Goal: Task Accomplishment & Management: Complete application form

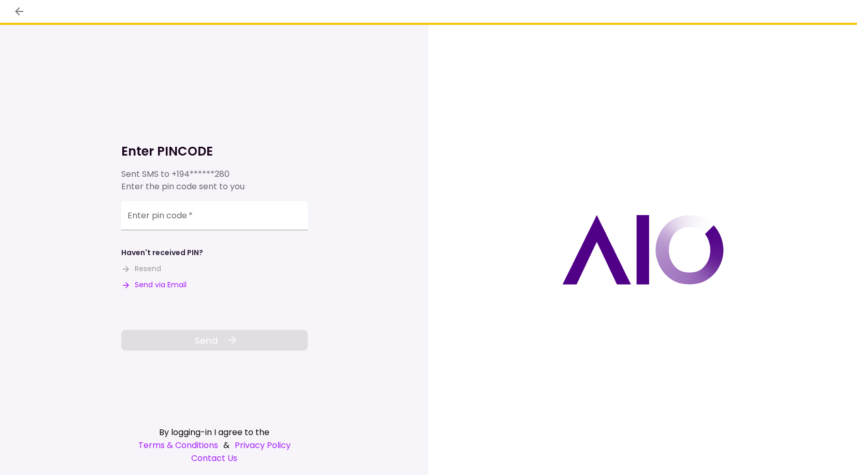
click at [181, 283] on button "Send via Email" at bounding box center [153, 284] width 65 height 11
click at [163, 218] on input "Enter pin code   *" at bounding box center [214, 215] width 187 height 29
click at [260, 215] on input "Enter pin code   *" at bounding box center [214, 217] width 187 height 29
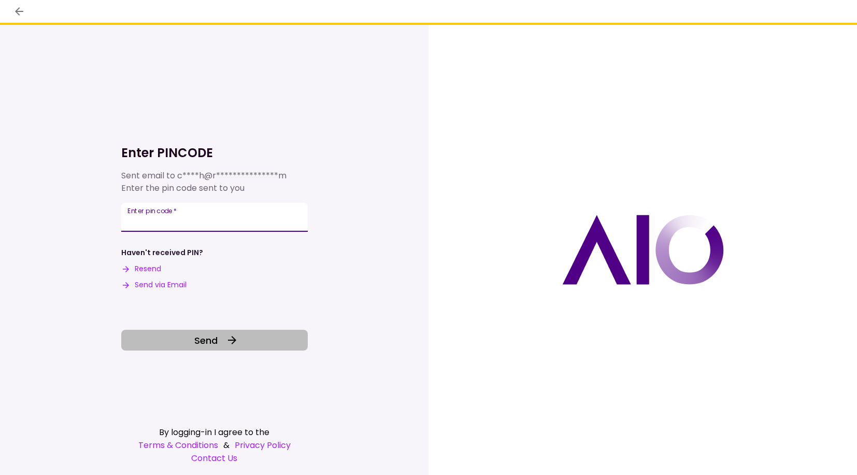
type input "******"
click at [201, 335] on span "Send" at bounding box center [205, 340] width 23 height 14
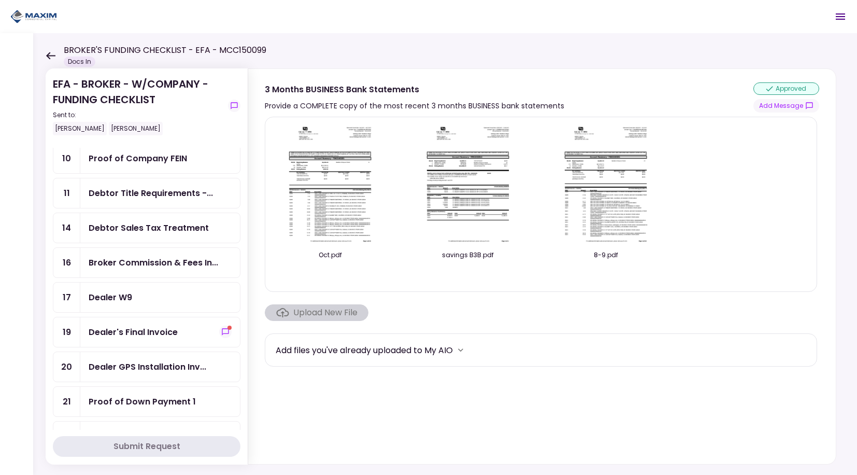
scroll to position [207, 0]
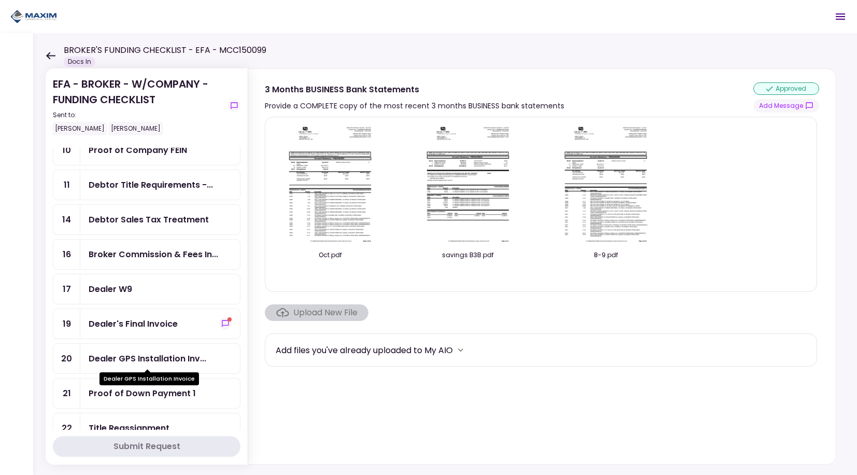
click at [169, 353] on div "Dealer GPS Installation Inv..." at bounding box center [148, 358] width 118 height 13
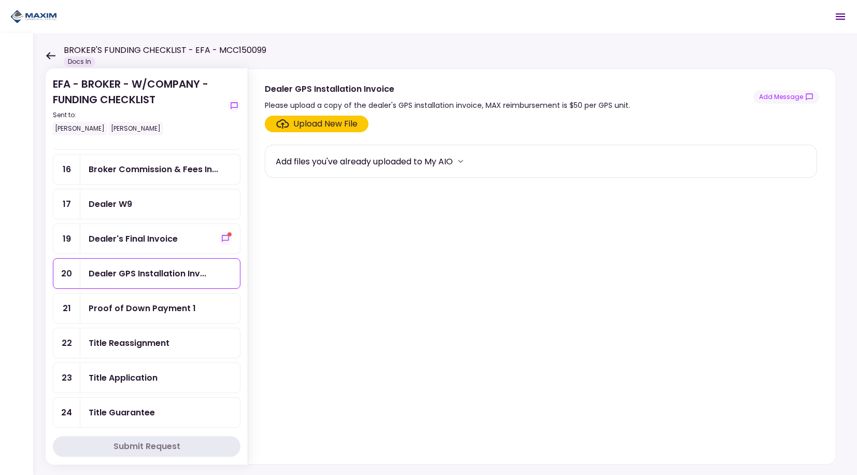
scroll to position [311, 0]
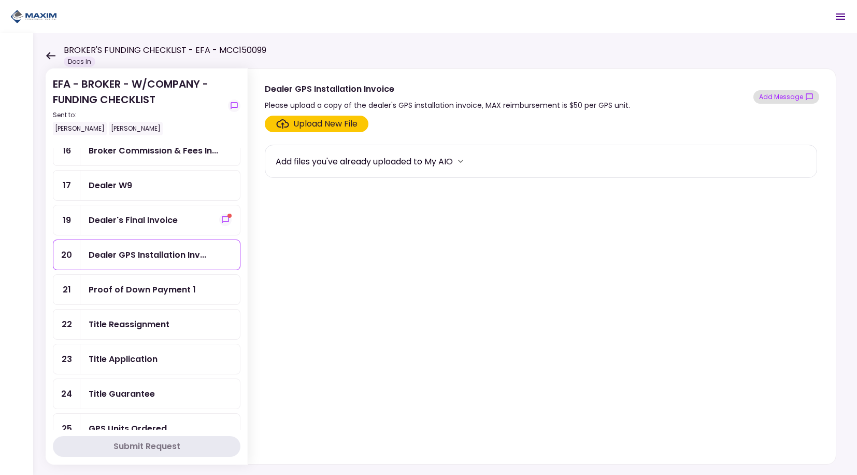
click at [776, 96] on button "Add Message" at bounding box center [787, 96] width 66 height 13
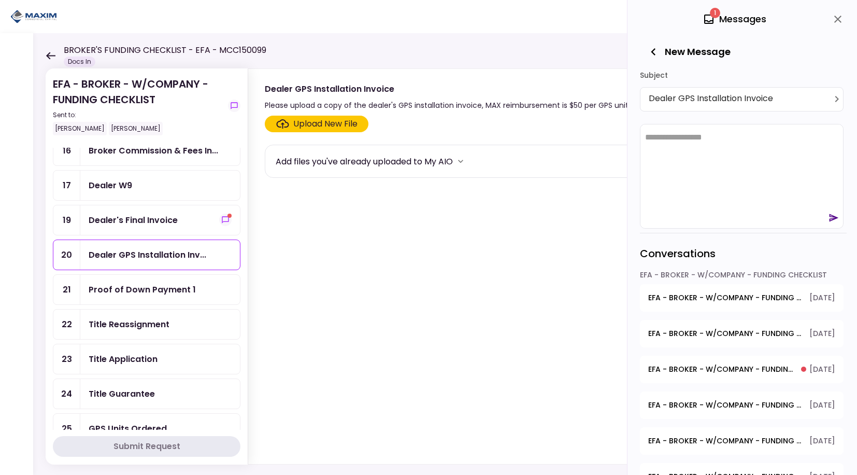
scroll to position [0, 0]
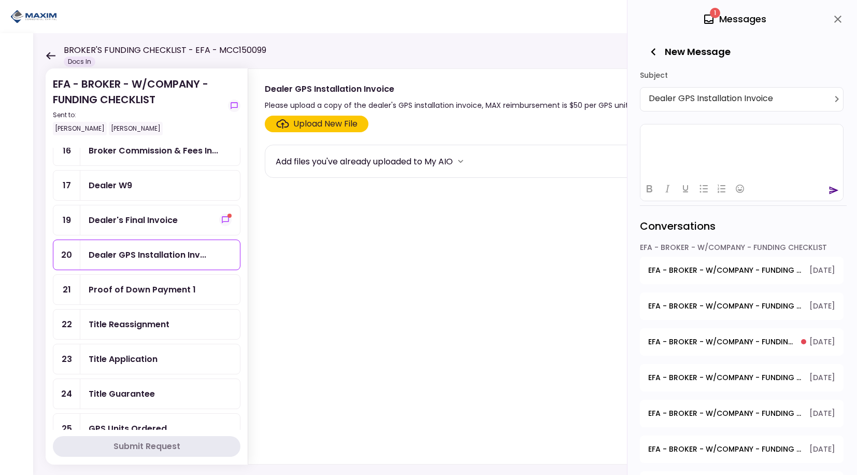
click at [681, 145] on html at bounding box center [742, 136] width 203 height 25
click at [688, 143] on html "******" at bounding box center [742, 136] width 203 height 25
drag, startPoint x: 736, startPoint y: 140, endPoint x: 705, endPoint y: 130, distance: 33.3
click at [725, 136] on html "**" at bounding box center [742, 136] width 203 height 25
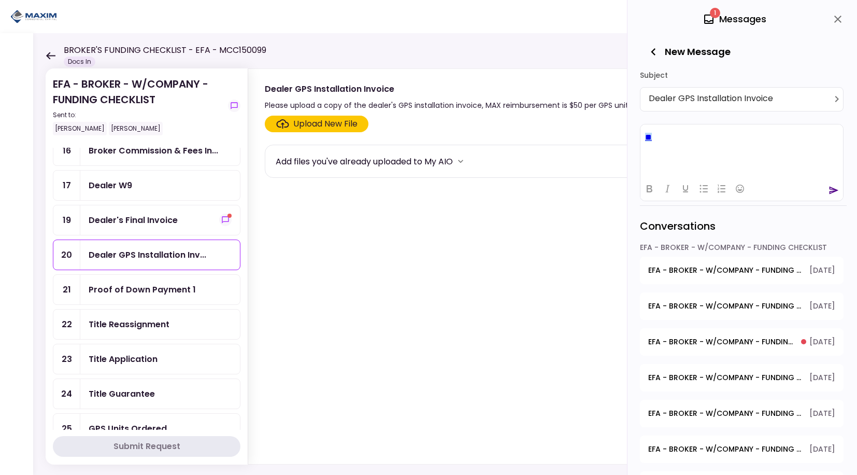
drag, startPoint x: 686, startPoint y: 134, endPoint x: 1270, endPoint y: 263, distance: 598.5
click at [641, 138] on html "**" at bounding box center [742, 136] width 203 height 25
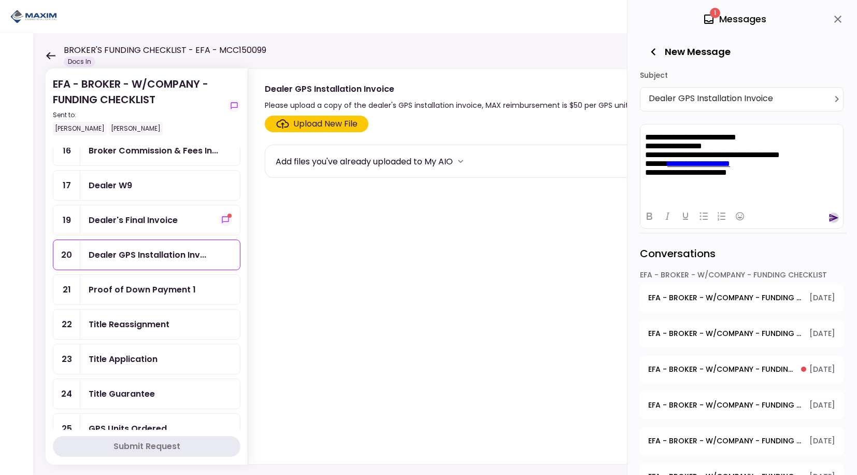
click at [833, 220] on icon "send" at bounding box center [834, 218] width 10 height 10
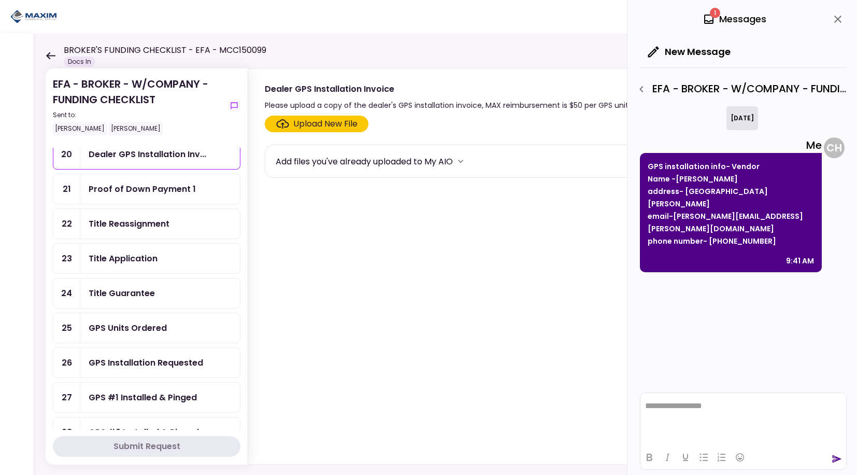
scroll to position [415, 0]
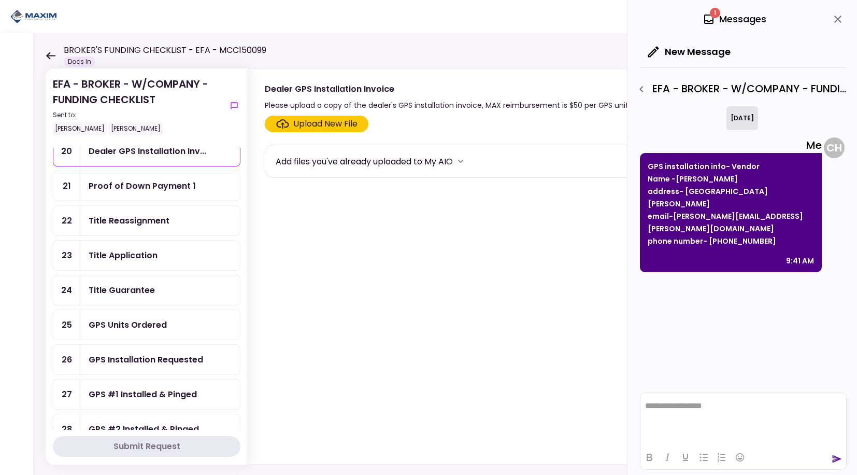
click at [168, 358] on div "GPS Installation Requested" at bounding box center [146, 359] width 115 height 13
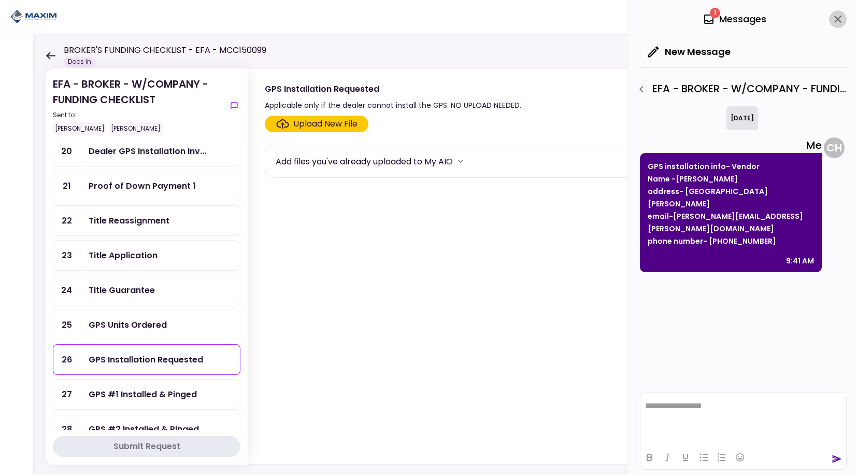
click at [844, 16] on icon "close" at bounding box center [838, 19] width 12 height 12
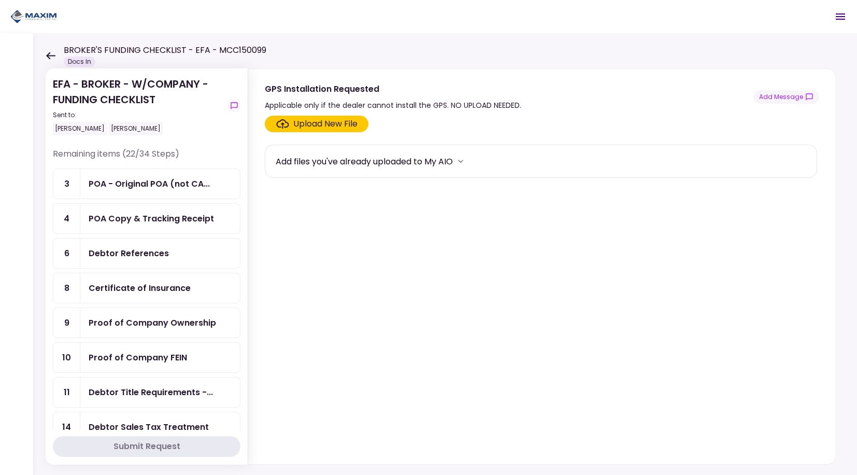
click at [172, 326] on div "Proof of Company Ownership" at bounding box center [153, 322] width 128 height 13
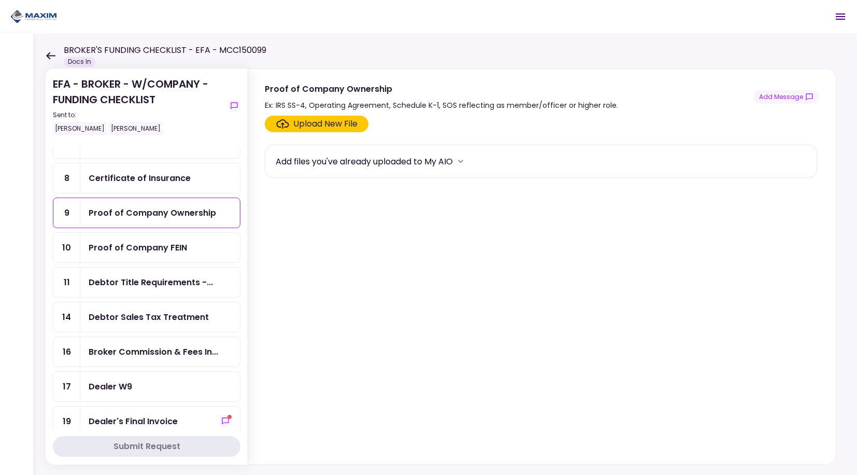
scroll to position [104, 0]
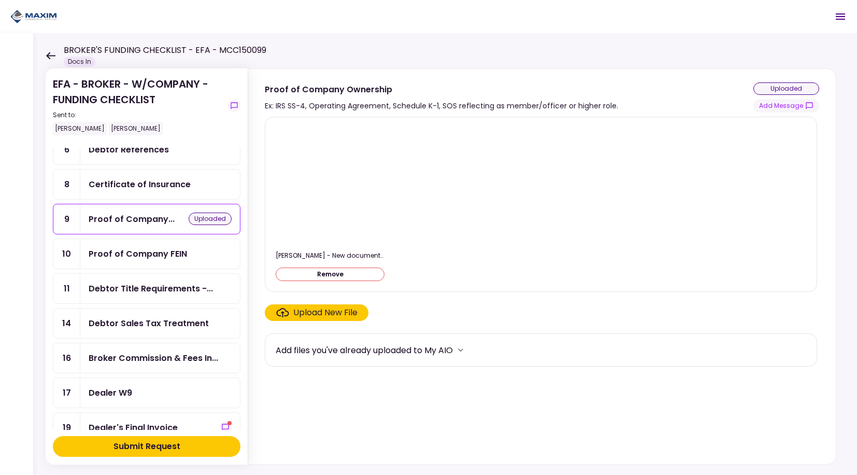
click at [136, 449] on div "Submit Request" at bounding box center [147, 446] width 67 height 12
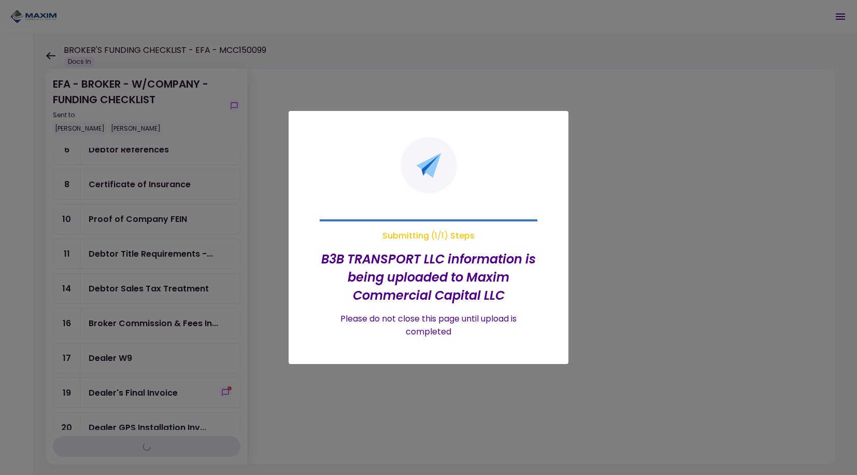
click at [705, 144] on div at bounding box center [428, 237] width 857 height 475
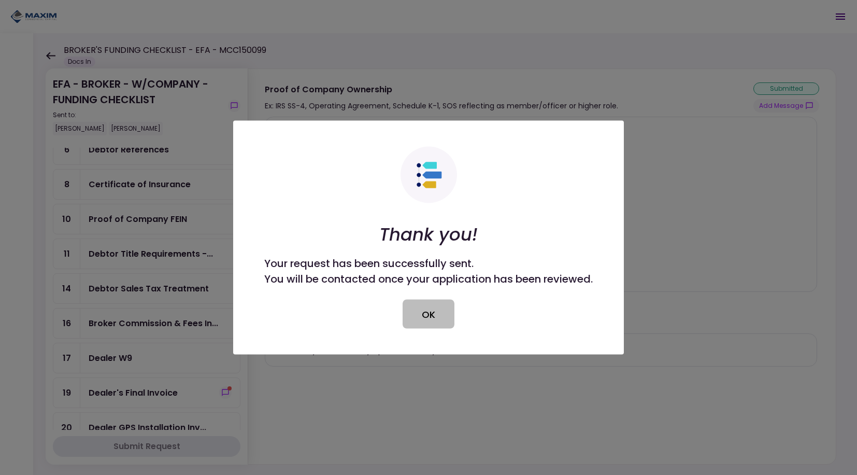
click at [430, 321] on button "OK" at bounding box center [429, 314] width 52 height 29
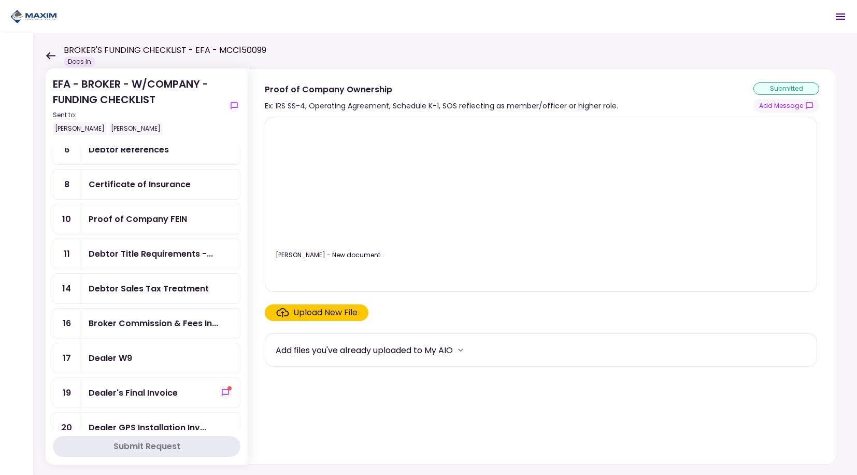
click at [152, 392] on div "Dealer's Final Invoice" at bounding box center [133, 392] width 89 height 13
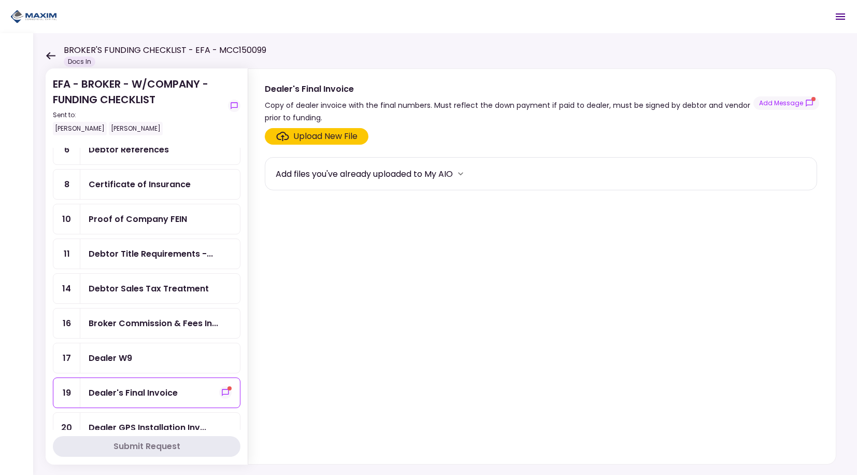
click at [515, 290] on section "Upload New File Add files you've already uploaded to My AIO" at bounding box center [542, 294] width 555 height 332
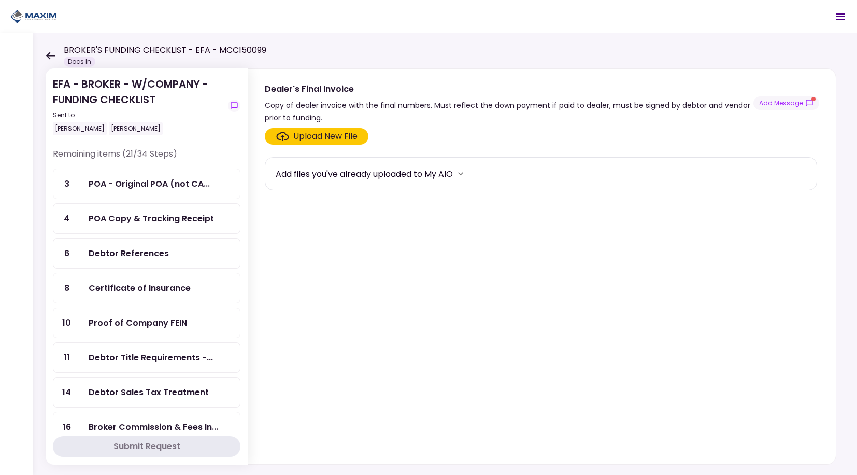
click at [178, 288] on div "Certificate of Insurance" at bounding box center [140, 288] width 102 height 13
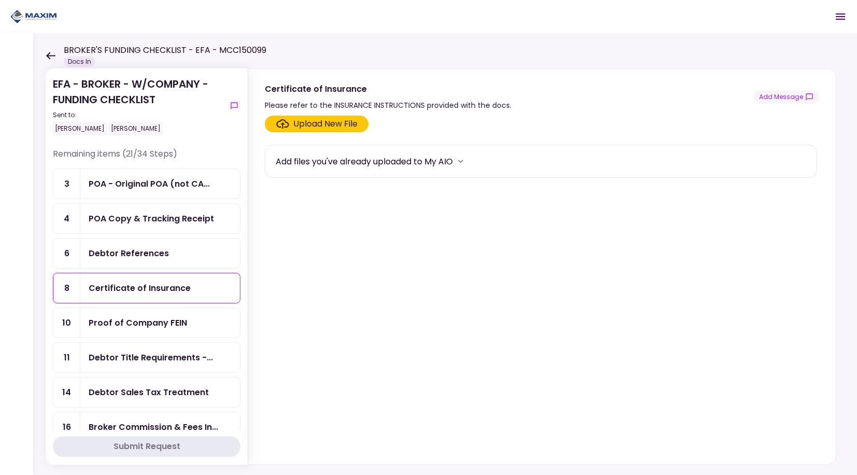
click at [148, 323] on div "Proof of Company FEIN" at bounding box center [138, 322] width 99 height 13
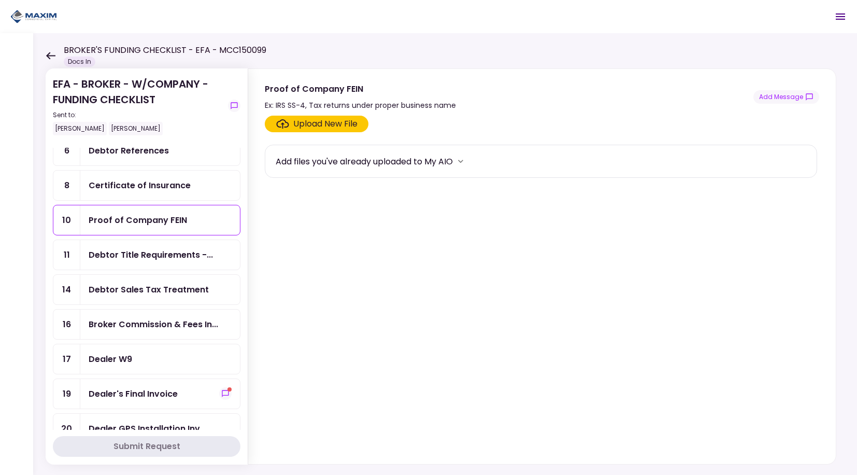
scroll to position [104, 0]
click at [143, 255] on div "Debtor Title Requirements -..." at bounding box center [151, 253] width 124 height 13
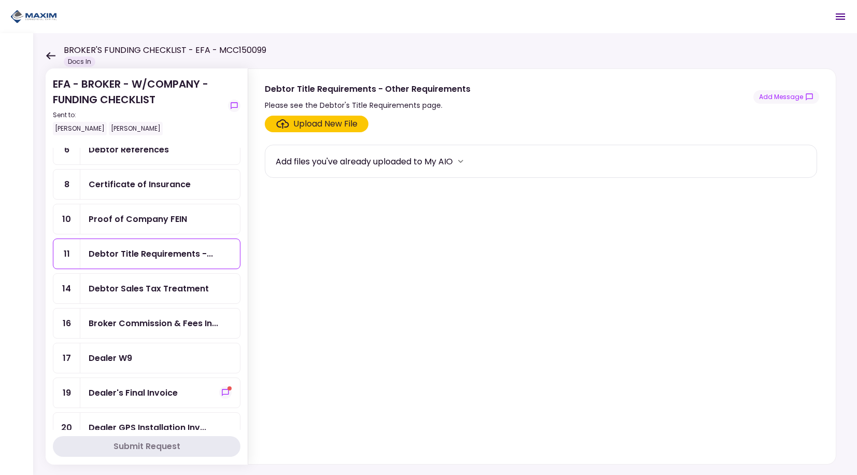
click at [139, 292] on div "Debtor Sales Tax Treatment" at bounding box center [149, 288] width 120 height 13
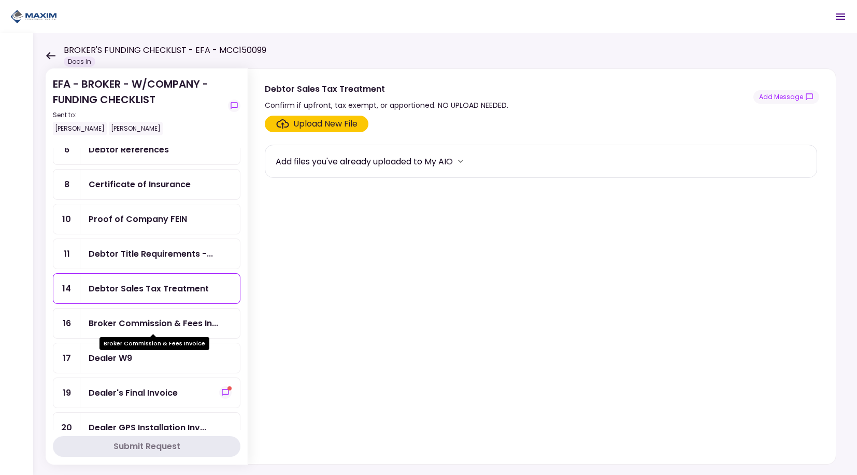
click at [139, 322] on div "Broker Commission & Fees In..." at bounding box center [154, 323] width 130 height 13
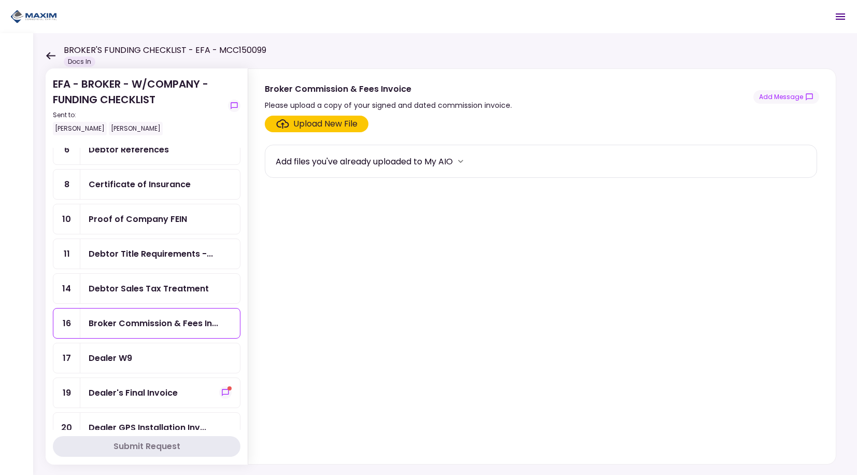
click at [138, 361] on div "Dealer W9" at bounding box center [160, 357] width 143 height 13
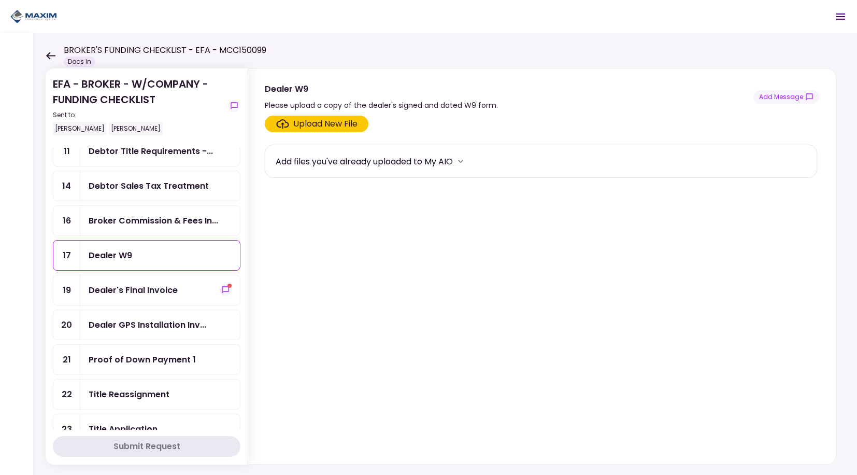
scroll to position [207, 0]
click at [144, 327] on div "Dealer GPS Installation Inv..." at bounding box center [148, 323] width 118 height 13
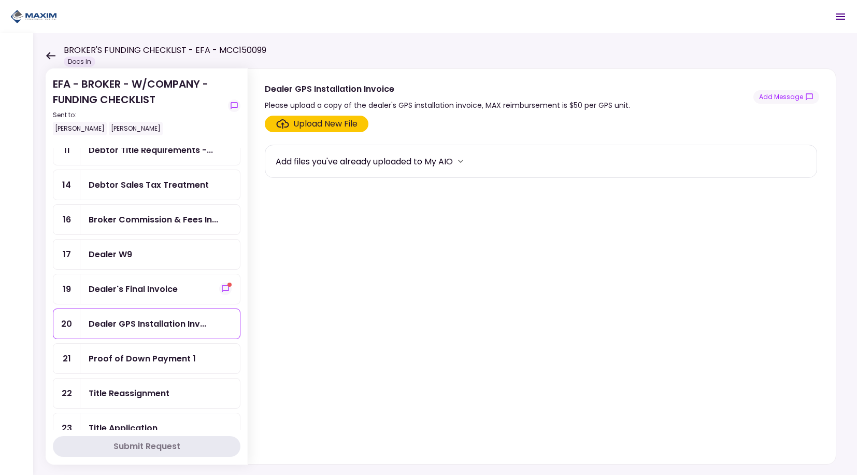
click at [147, 368] on div "Proof of Down Payment 1" at bounding box center [160, 359] width 160 height 30
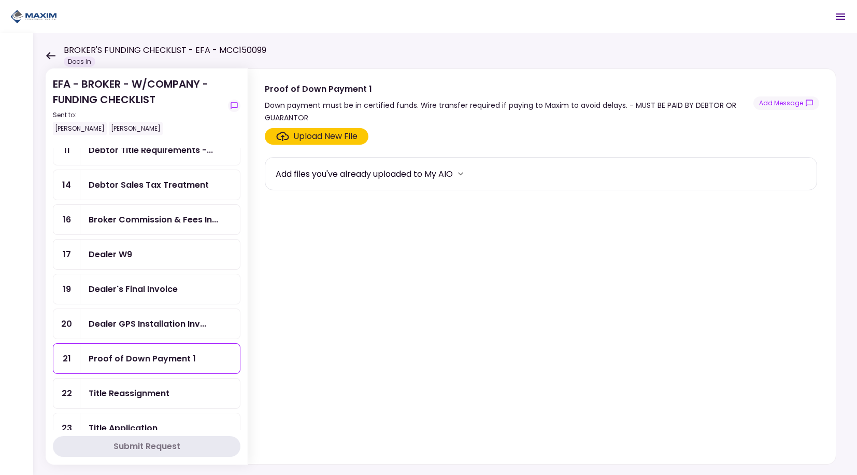
click at [147, 391] on div "Title Reassignment" at bounding box center [129, 393] width 81 height 13
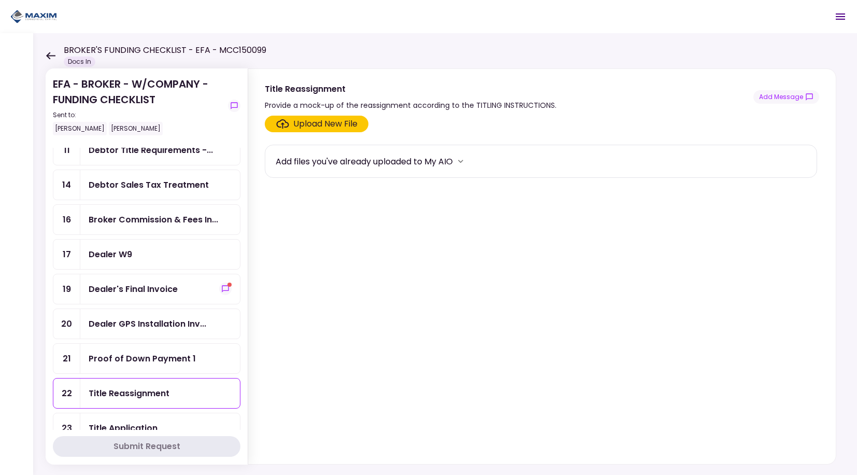
click at [323, 91] on div "Title Reassignment" at bounding box center [411, 88] width 292 height 13
copy div "Title Reassignment"
click at [454, 102] on div "Provide a mock-up of the reassignment according to the TITLING INSTRUCTIONS." at bounding box center [411, 105] width 292 height 12
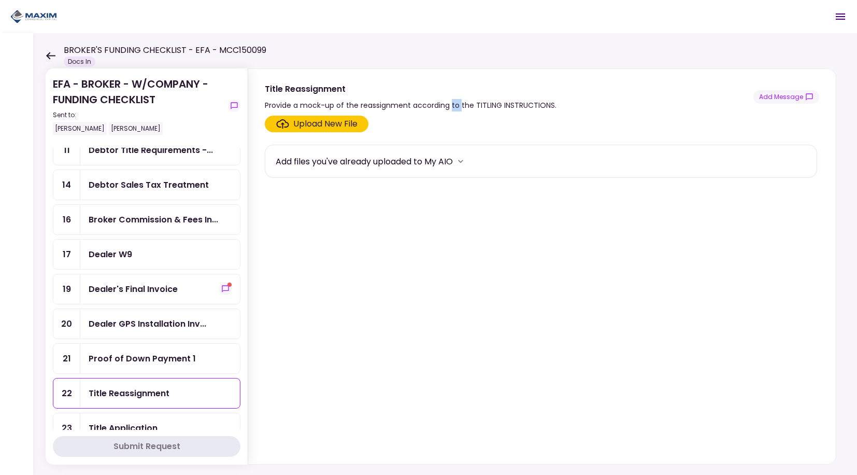
click at [454, 102] on div "Provide a mock-up of the reassignment according to the TITLING INSTRUCTIONS." at bounding box center [411, 105] width 292 height 12
copy div "Provide a mock-up of the reassignment according to the TITLING INSTRUCTIONS."
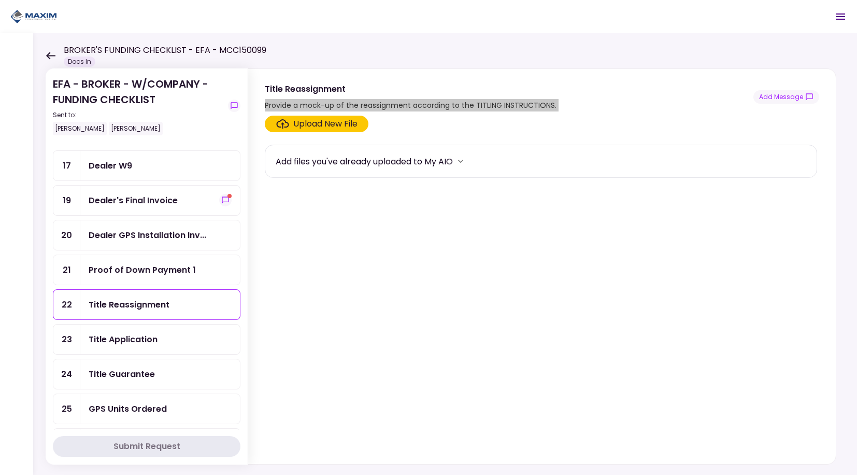
scroll to position [311, 0]
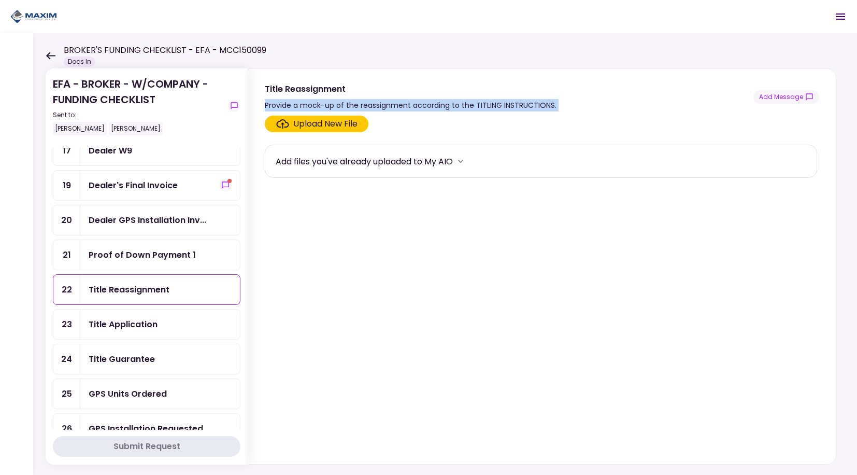
click at [146, 323] on div "Title Application" at bounding box center [123, 324] width 69 height 13
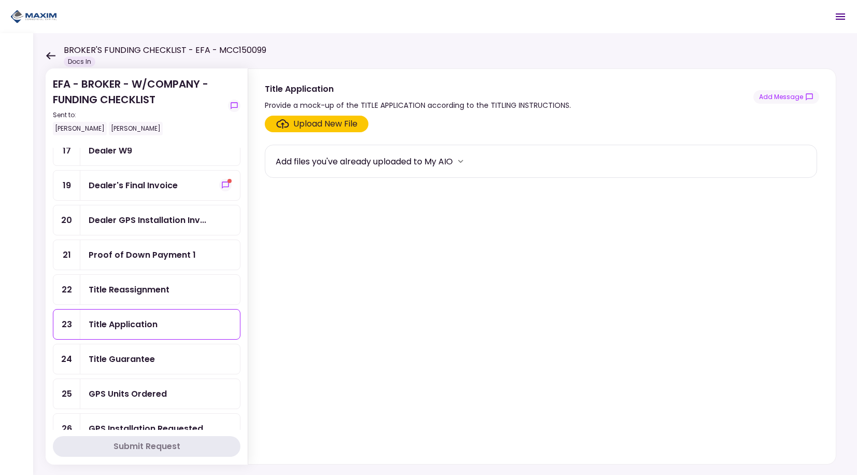
click at [119, 400] on div "GPS Units Ordered" at bounding box center [128, 393] width 78 height 13
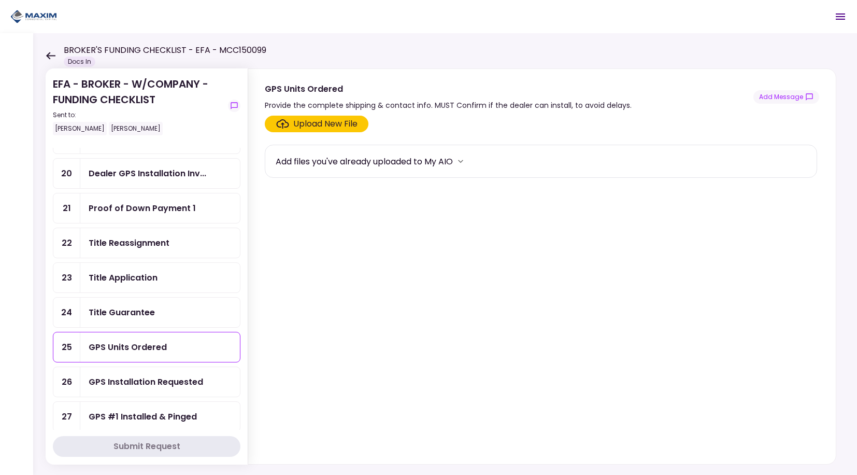
scroll to position [467, 0]
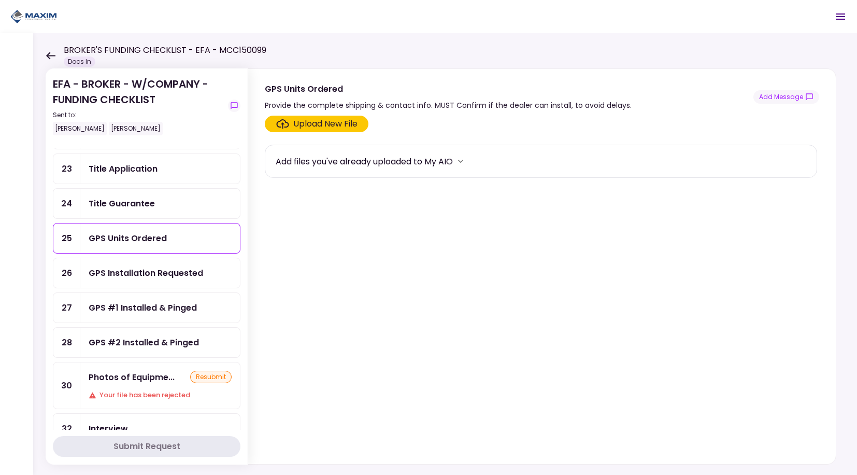
click at [150, 310] on div "GPS #1 Installed & Pinged" at bounding box center [143, 307] width 108 height 13
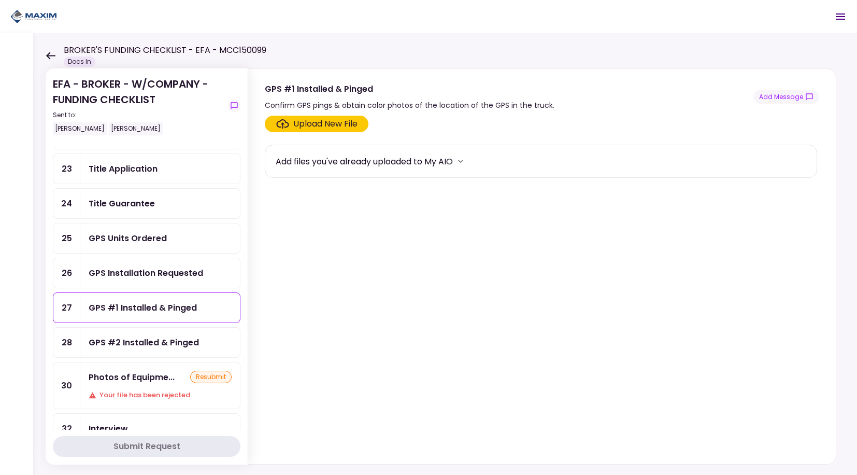
click at [141, 334] on div "GPS #2 Installed & Pinged" at bounding box center [160, 343] width 160 height 30
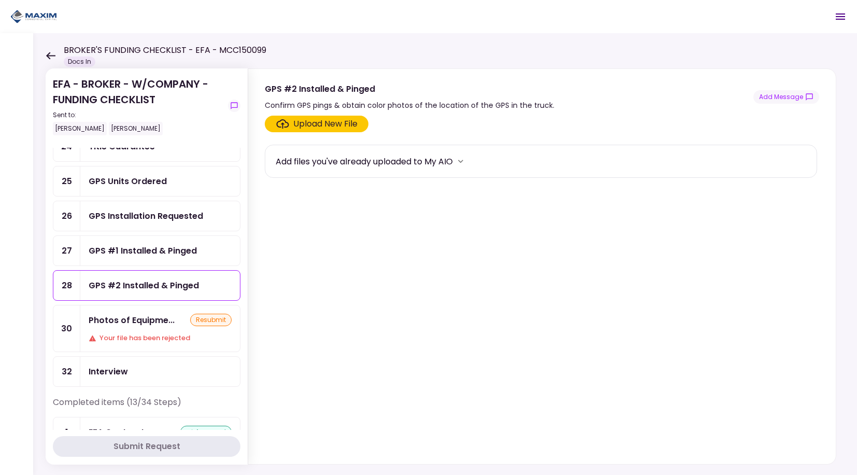
scroll to position [518, 0]
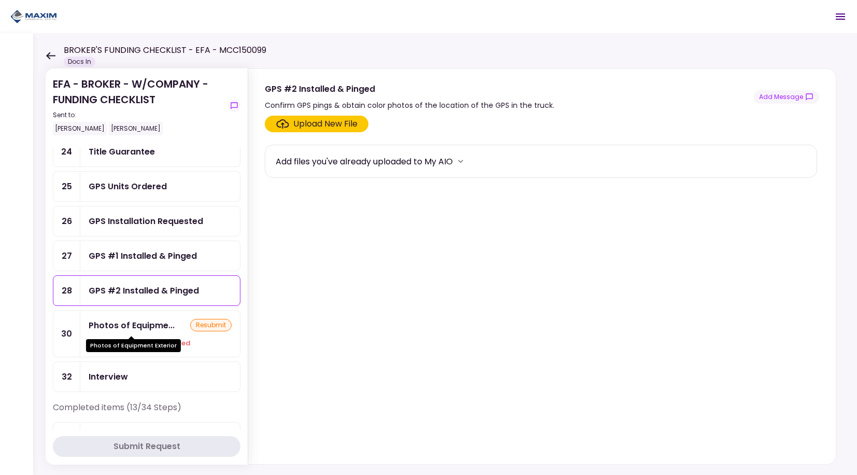
drag, startPoint x: 138, startPoint y: 331, endPoint x: 141, endPoint y: 340, distance: 9.2
click at [141, 339] on div "Photos of Equipment Exterior" at bounding box center [133, 345] width 95 height 13
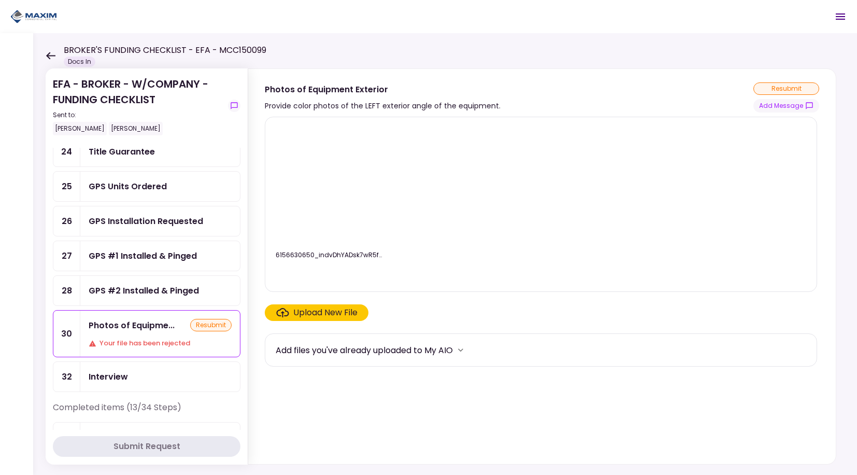
click at [427, 105] on div "Provide color photos of the LEFT exterior angle of the equipment." at bounding box center [383, 106] width 236 height 12
copy div "Provide color photos of the LEFT exterior angle of the equipment."
click at [347, 92] on div "Photos of Equipment Exterior" at bounding box center [383, 89] width 236 height 13
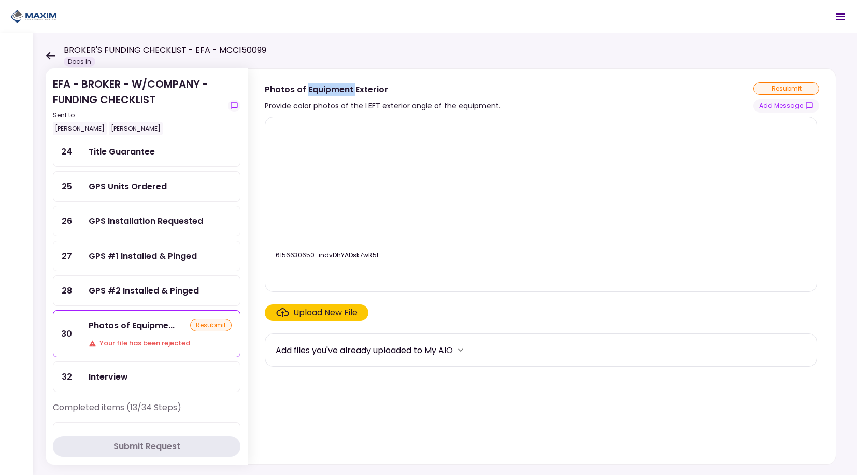
click at [346, 92] on div "Photos of Equipment Exterior" at bounding box center [383, 89] width 236 height 13
click at [311, 89] on div "Photos of Equipment Exterior" at bounding box center [383, 89] width 236 height 13
copy div "Photos of Equipment Exterior"
click at [446, 105] on div "Provide color photos of the LEFT exterior angle of the equipment." at bounding box center [383, 106] width 236 height 12
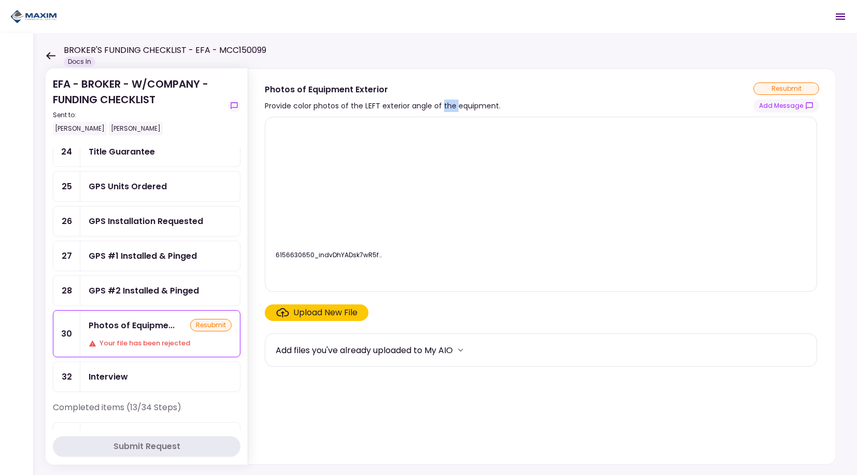
click at [446, 105] on div "Provide color photos of the LEFT exterior angle of the equipment." at bounding box center [383, 106] width 236 height 12
copy div "Provide color photos of the LEFT exterior angle of the equipment."
click at [330, 185] on img at bounding box center [330, 185] width 0 height 0
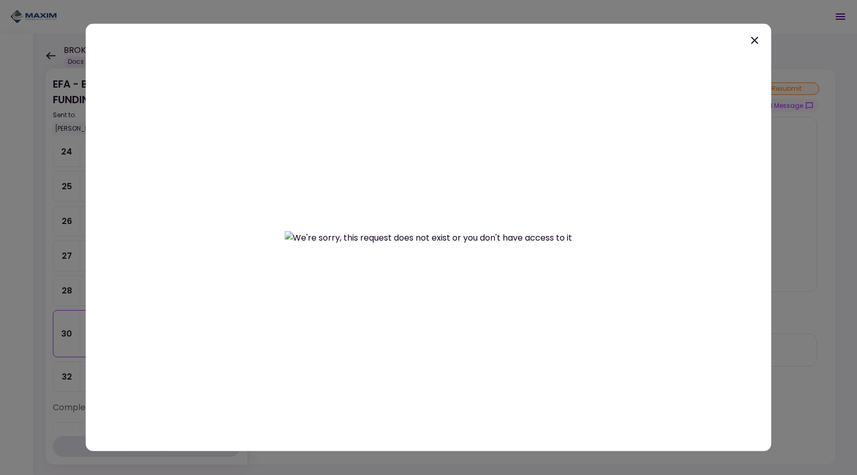
click at [754, 37] on icon at bounding box center [755, 40] width 12 height 12
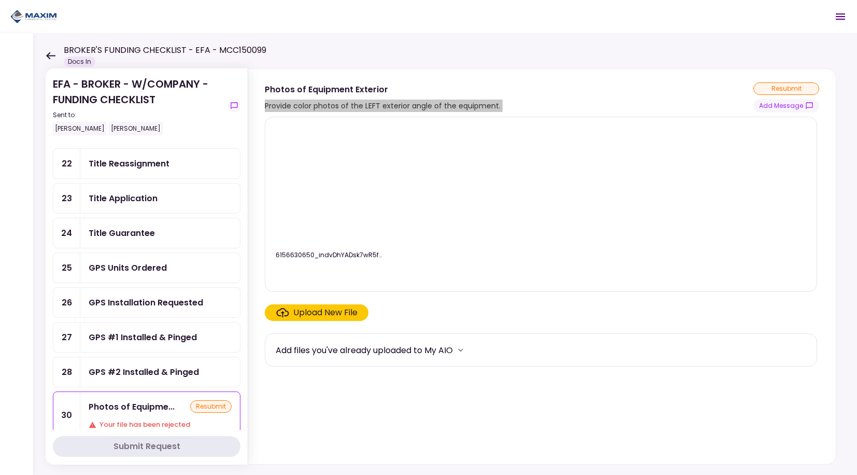
scroll to position [415, 0]
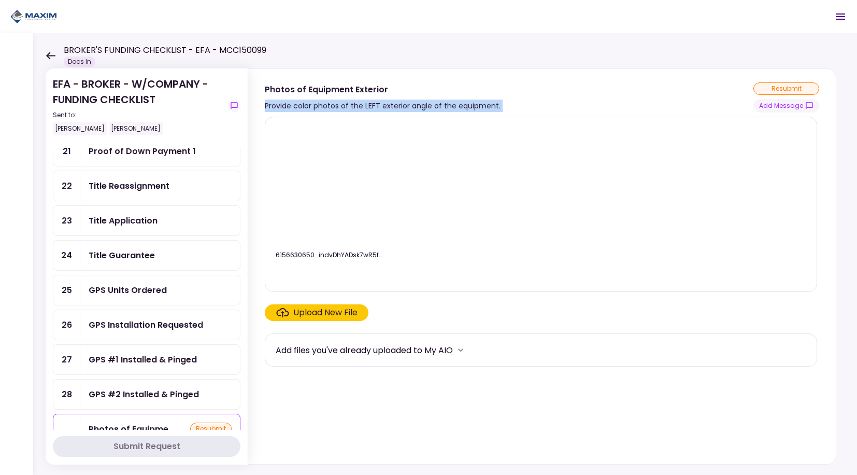
click at [136, 258] on div "Title Guarantee" at bounding box center [122, 255] width 66 height 13
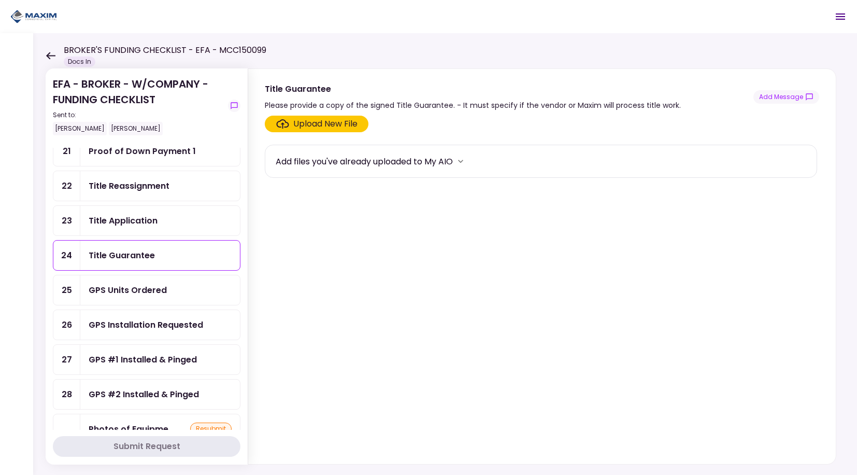
click at [129, 217] on div "Title Application" at bounding box center [123, 220] width 69 height 13
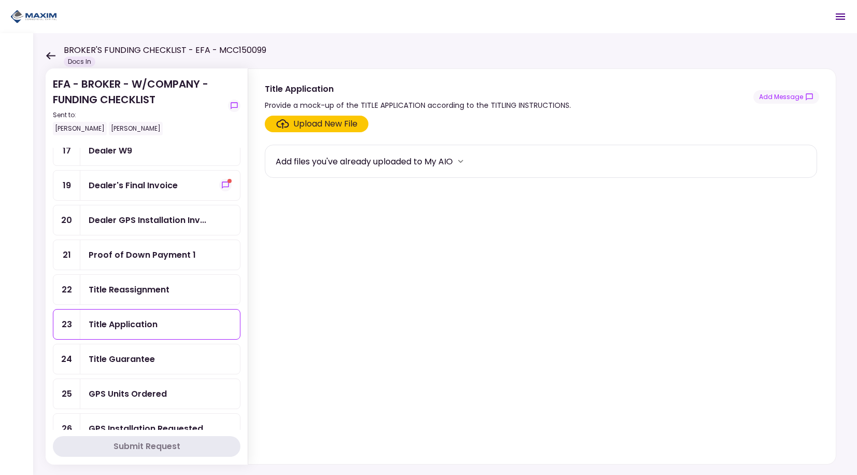
scroll to position [207, 0]
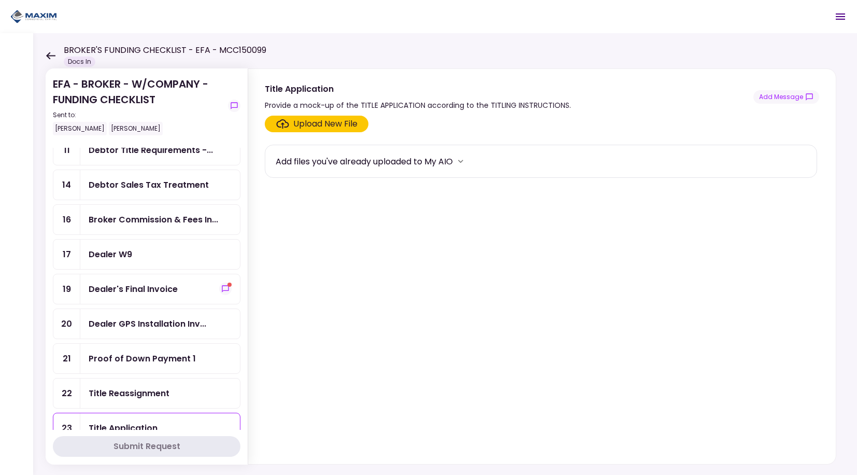
click at [147, 291] on div "Dealer's Final Invoice" at bounding box center [133, 289] width 89 height 13
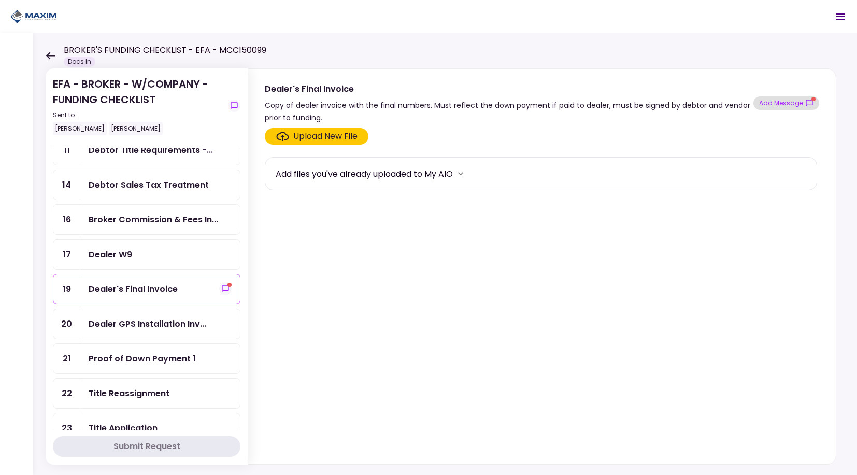
click at [797, 106] on button "Add Message" at bounding box center [787, 102] width 66 height 13
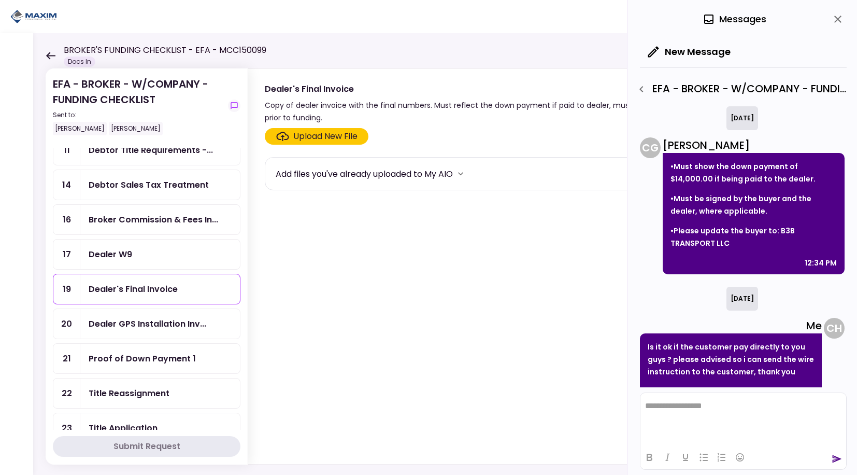
scroll to position [162, 0]
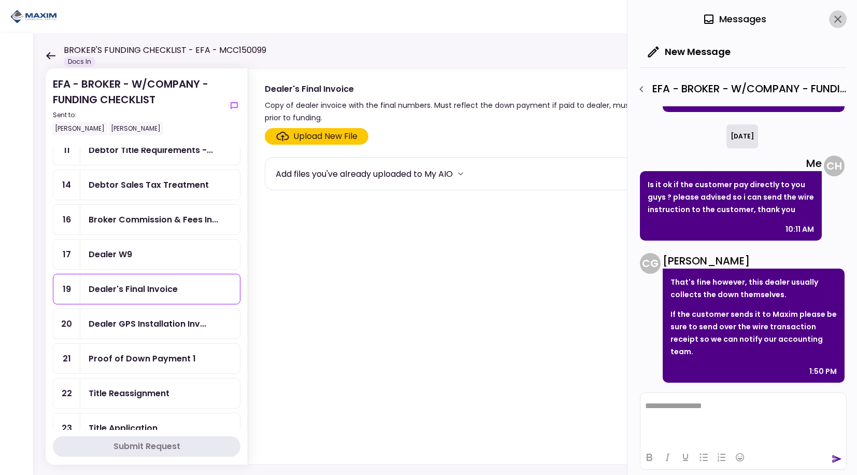
click at [837, 18] on icon "close" at bounding box center [838, 19] width 7 height 7
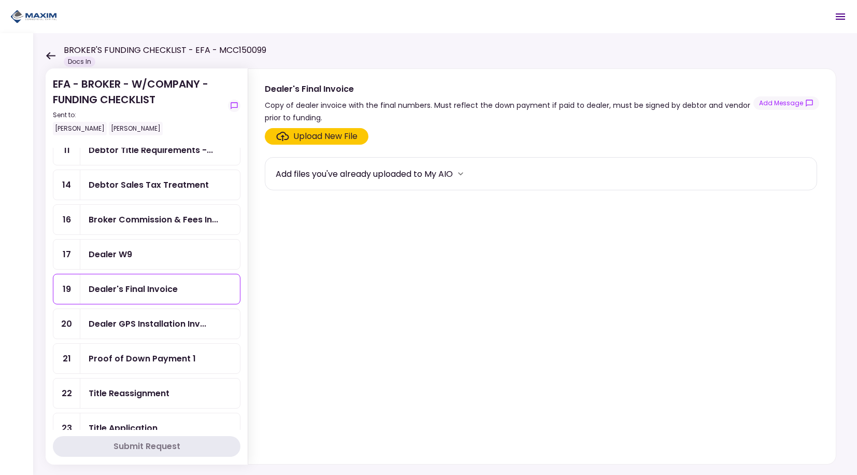
click at [131, 250] on div "Dealer W9" at bounding box center [111, 254] width 44 height 13
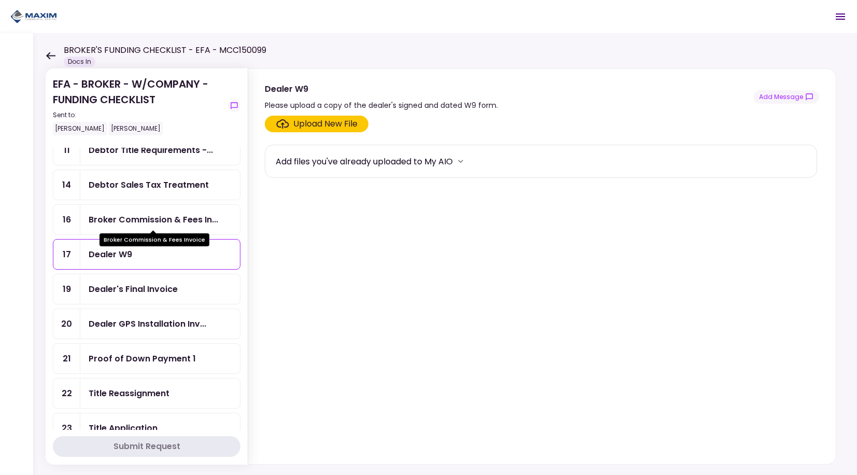
click at [126, 221] on div "Broker Commission & Fees In..." at bounding box center [154, 219] width 130 height 13
click at [146, 196] on div "Debtor Sales Tax Treatment" at bounding box center [160, 185] width 160 height 30
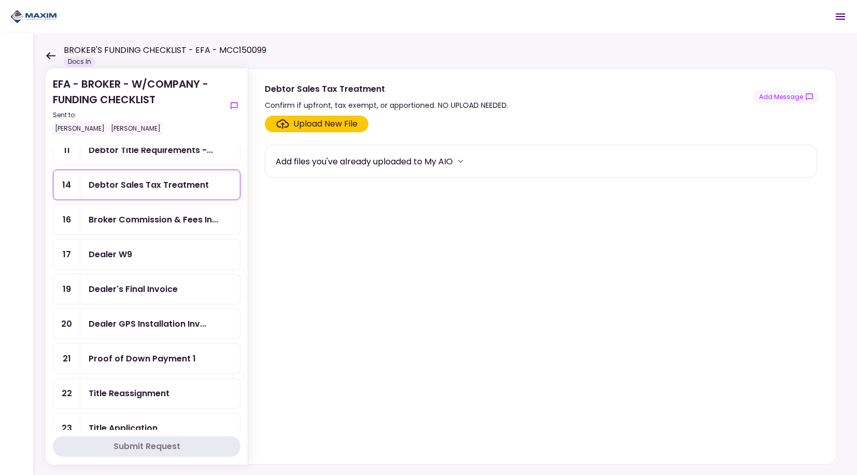
click at [318, 87] on div "Debtor Sales Tax Treatment" at bounding box center [387, 88] width 244 height 13
copy div "Debtor Sales Tax Treatment"
click at [528, 335] on section "Upload New File Add files you've already uploaded to My AIO" at bounding box center [542, 288] width 555 height 344
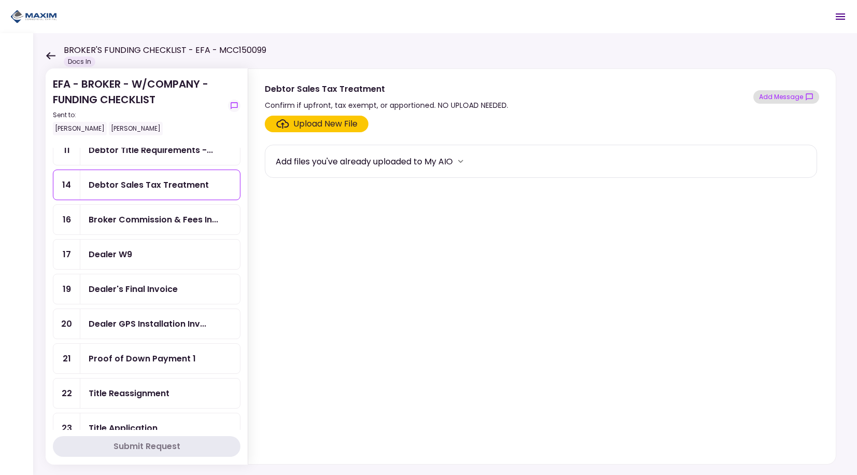
click at [780, 101] on button "Add Message" at bounding box center [787, 96] width 66 height 13
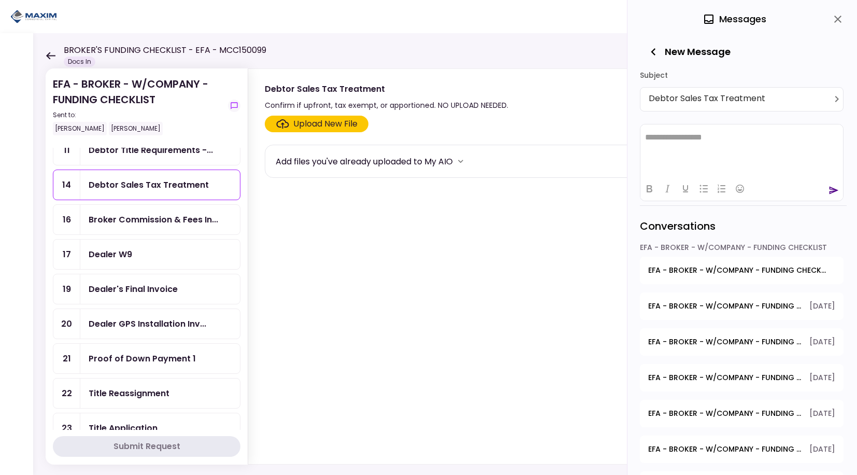
click at [783, 145] on html "**********" at bounding box center [742, 137] width 203 height 26
click at [830, 193] on icon "send" at bounding box center [834, 190] width 9 height 8
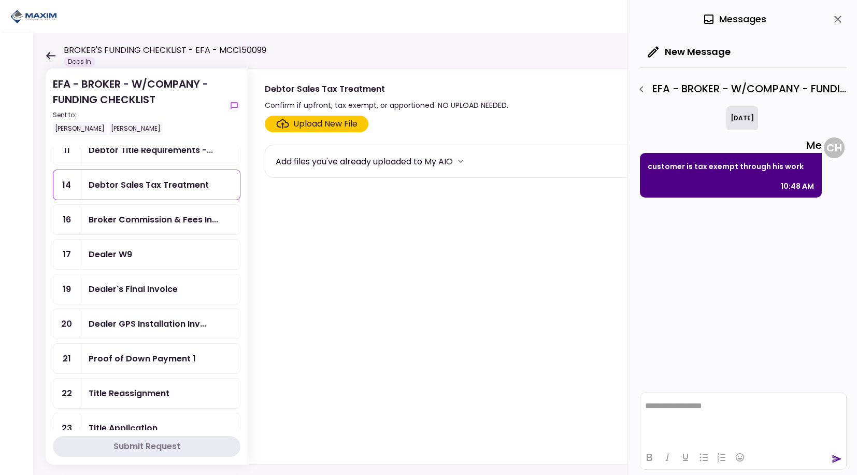
click at [837, 19] on icon "close" at bounding box center [838, 19] width 12 height 12
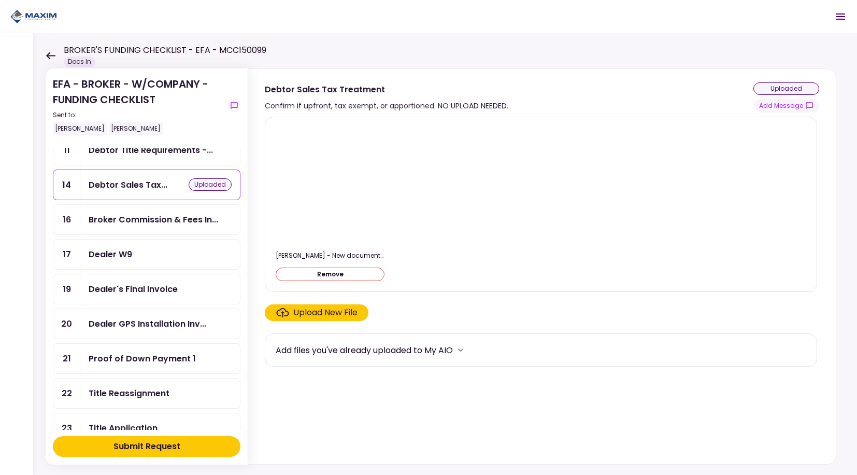
click at [191, 454] on button "Submit Request" at bounding box center [147, 446] width 188 height 21
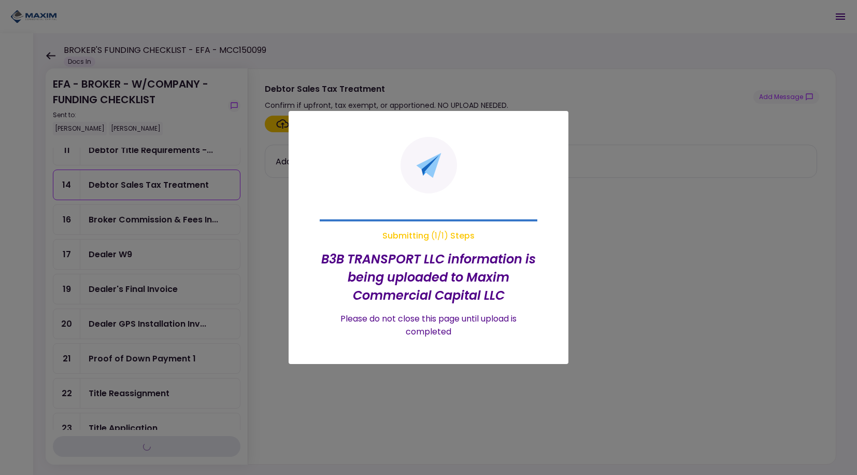
scroll to position [259, 0]
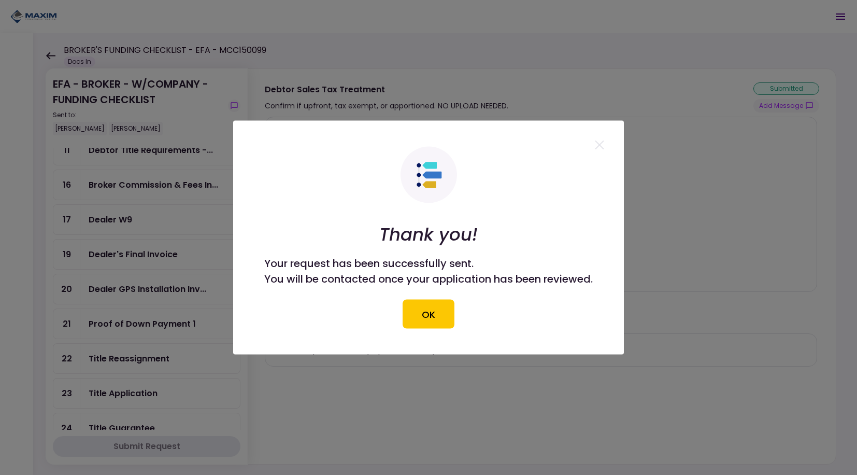
drag, startPoint x: 431, startPoint y: 315, endPoint x: 417, endPoint y: 307, distance: 15.6
click at [430, 315] on button "OK" at bounding box center [429, 314] width 52 height 29
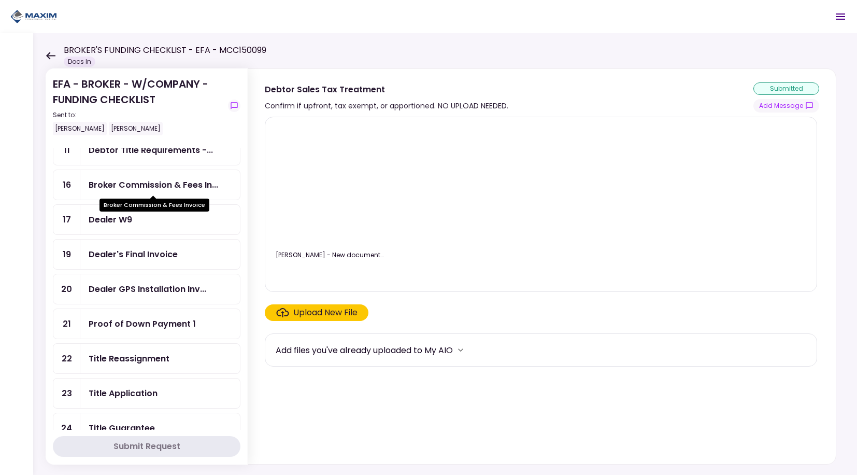
click at [139, 188] on div "Broker Commission & Fees In..." at bounding box center [154, 184] width 130 height 13
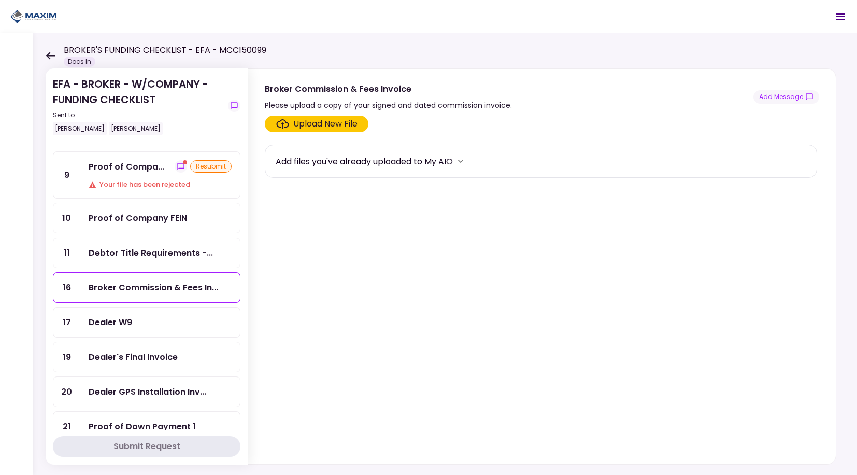
scroll to position [155, 0]
drag, startPoint x: 136, startPoint y: 258, endPoint x: 135, endPoint y: 251, distance: 6.8
click at [136, 258] on div "Debtor Title Requirements -..." at bounding box center [151, 253] width 124 height 13
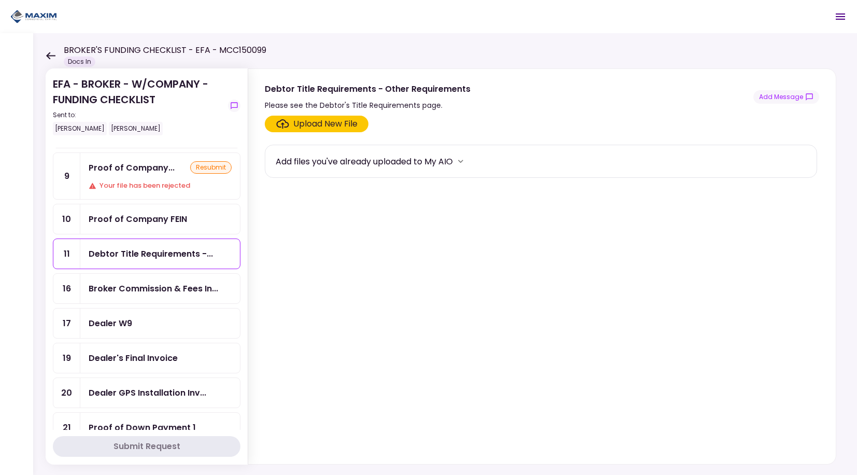
click at [148, 222] on div "Proof of Company FEIN" at bounding box center [138, 219] width 99 height 13
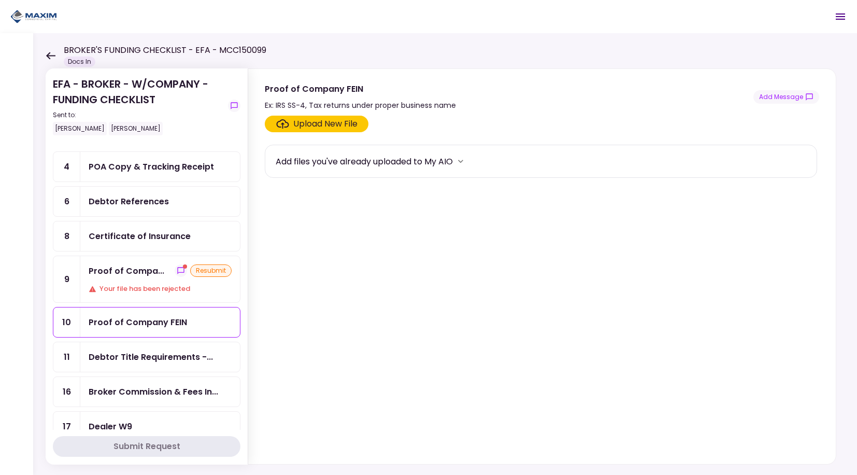
scroll to position [51, 0]
click at [136, 278] on div "Proof of Compa... resubmit Your file has been rejected" at bounding box center [160, 280] width 160 height 46
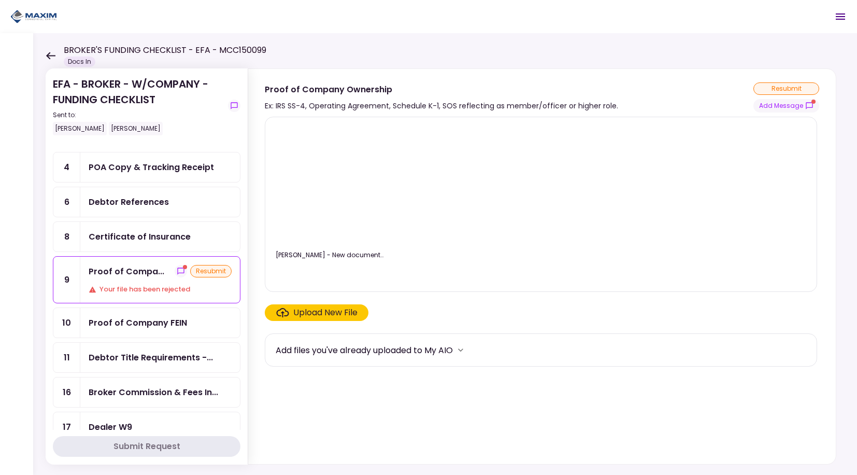
click at [138, 241] on div "Certificate of Insurance" at bounding box center [140, 236] width 102 height 13
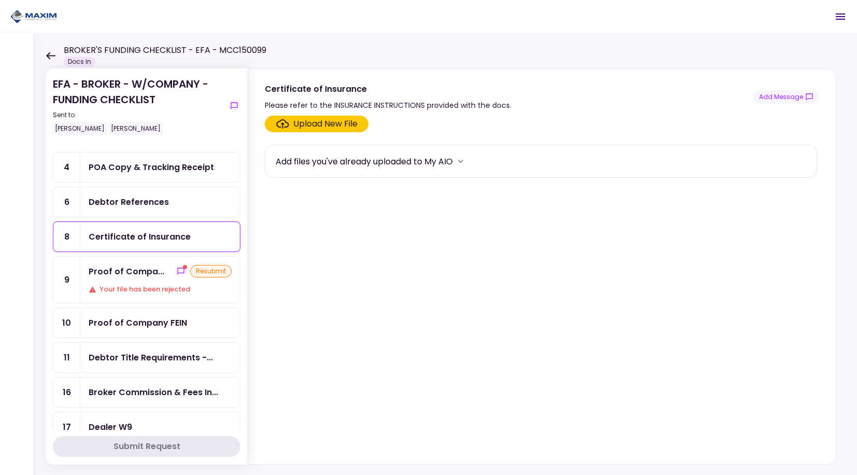
click at [133, 203] on div "Debtor References" at bounding box center [129, 201] width 80 height 13
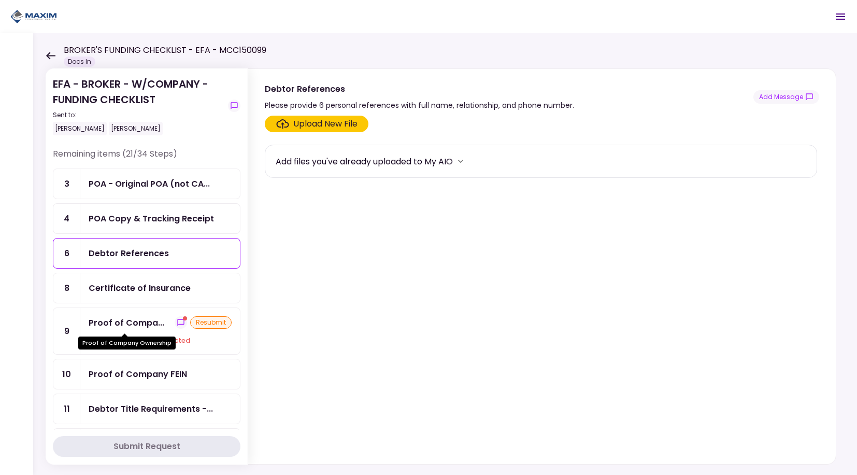
click at [129, 329] on div "Proof of Company Ownership" at bounding box center [126, 339] width 97 height 20
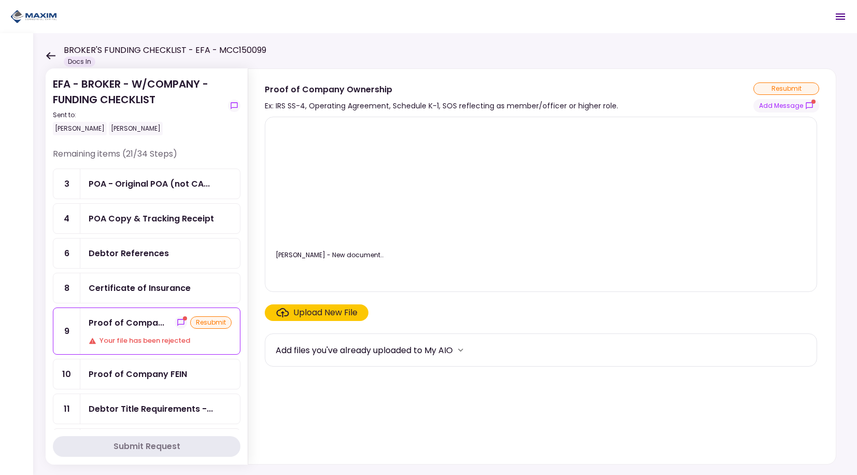
click at [328, 91] on div "Proof of Company Ownership" at bounding box center [442, 89] width 354 height 13
copy div "Proof of Company Ownership"
click at [335, 107] on div "Ex: IRS SS-4, Operating Agreement, Schedule K-1, SOS reflecting as member/offic…" at bounding box center [442, 106] width 354 height 12
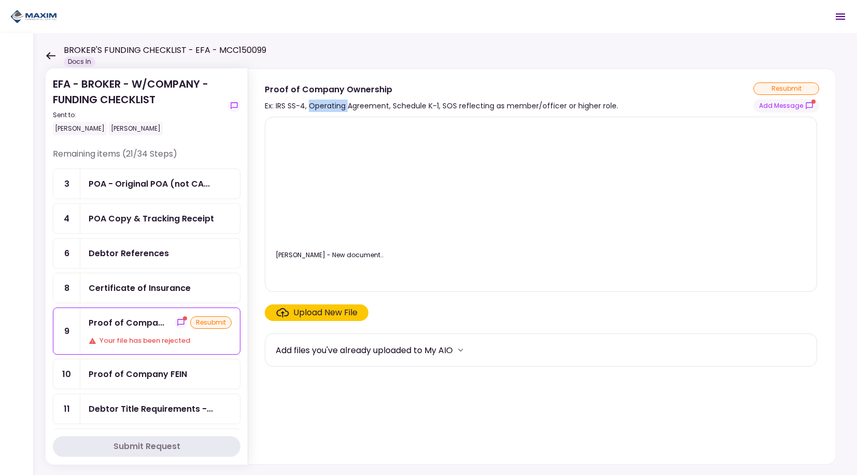
click at [335, 107] on div "Ex: IRS SS-4, Operating Agreement, Schedule K-1, SOS reflecting as member/offic…" at bounding box center [442, 106] width 354 height 12
copy div "Ex: IRS SS-4, Operating Agreement, Schedule K-1, SOS reflecting as member/offic…"
click at [143, 287] on div "Certificate of Insurance" at bounding box center [140, 288] width 102 height 13
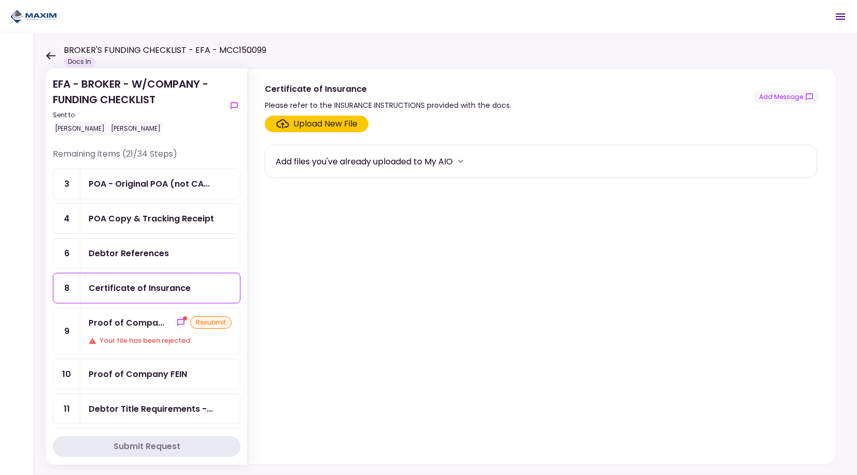
click at [139, 257] on div "Debtor References" at bounding box center [129, 253] width 80 height 13
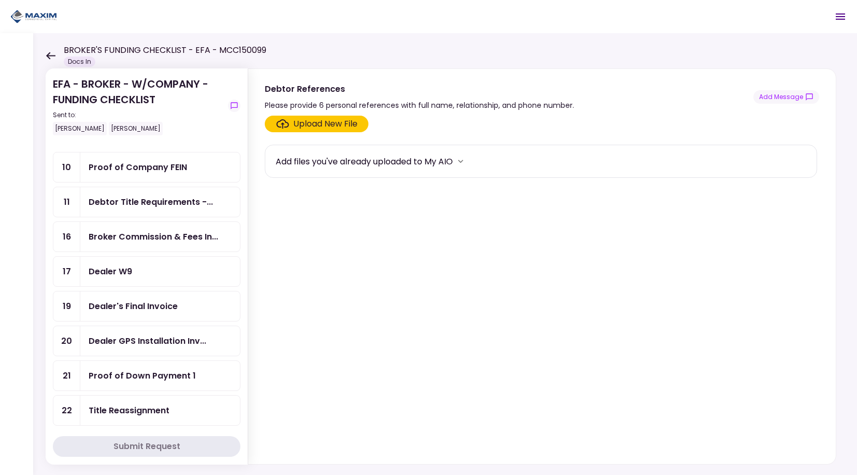
scroll to position [207, 0]
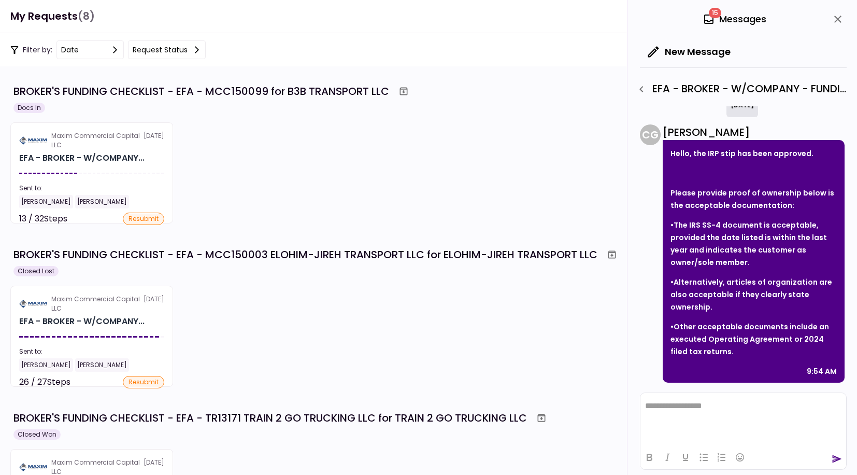
click at [49, 14] on h1 "My Requests (8)" at bounding box center [52, 16] width 85 height 21
click at [840, 17] on icon "close" at bounding box center [838, 19] width 12 height 12
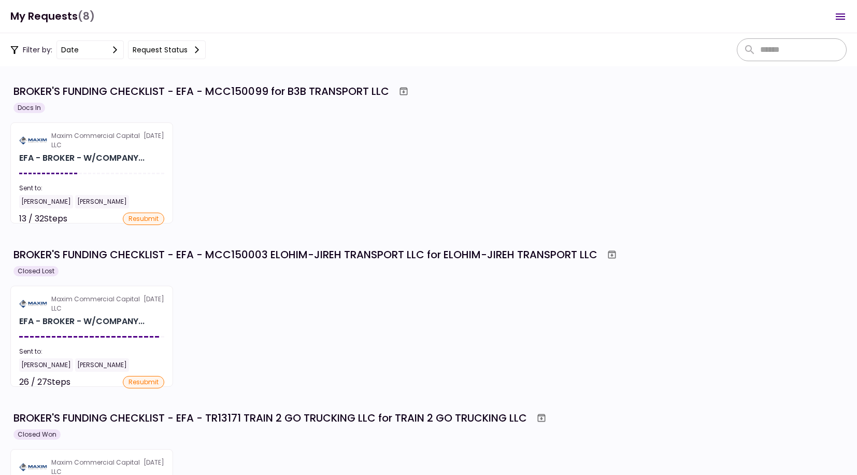
click at [846, 23] on button "Open menu" at bounding box center [840, 16] width 25 height 25
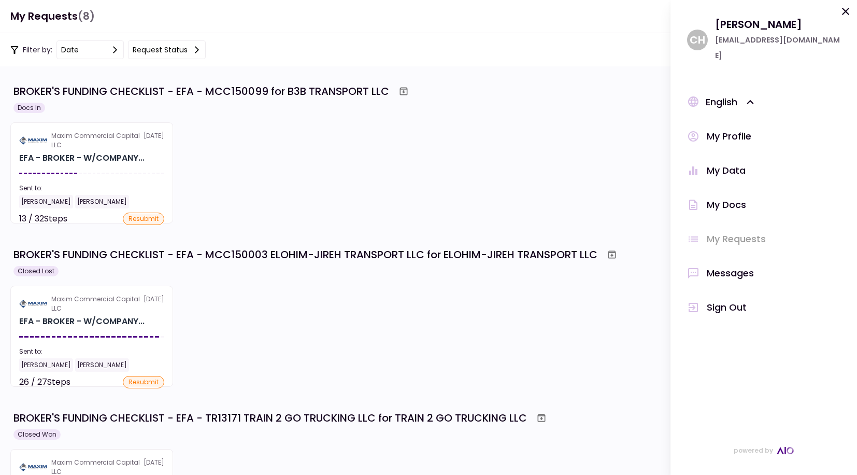
click at [734, 129] on div "My Profile" at bounding box center [729, 137] width 45 height 16
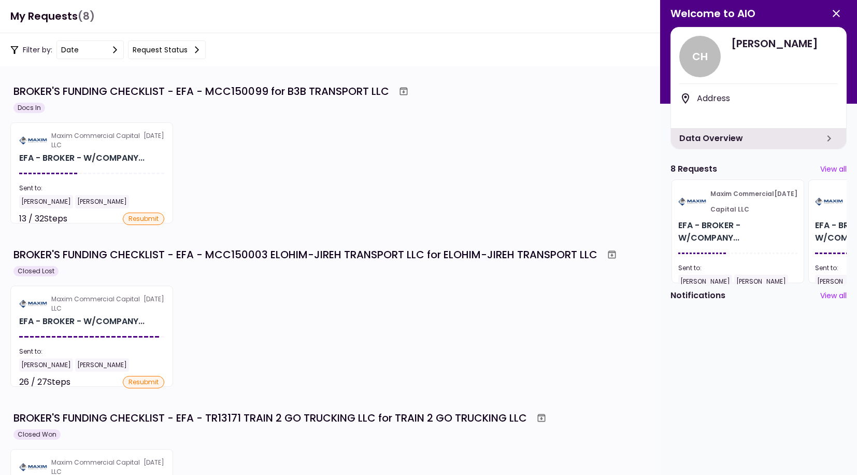
click at [837, 13] on icon "button" at bounding box center [836, 13] width 7 height 7
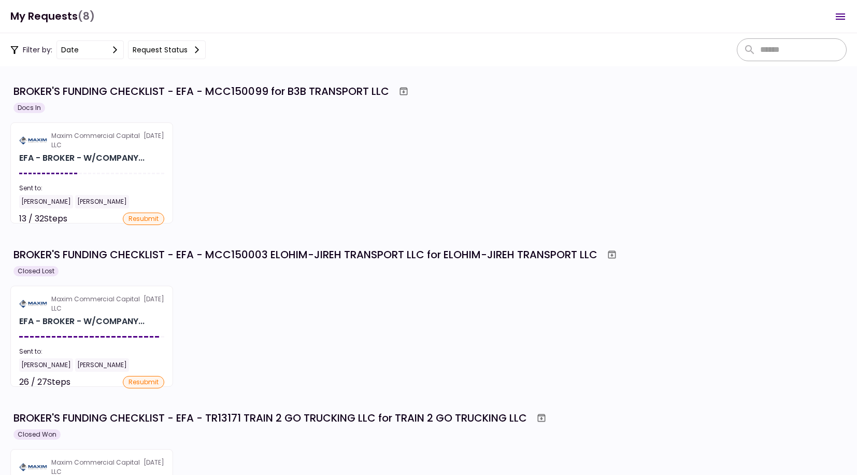
click at [842, 19] on icon "Open menu" at bounding box center [840, 16] width 9 height 6
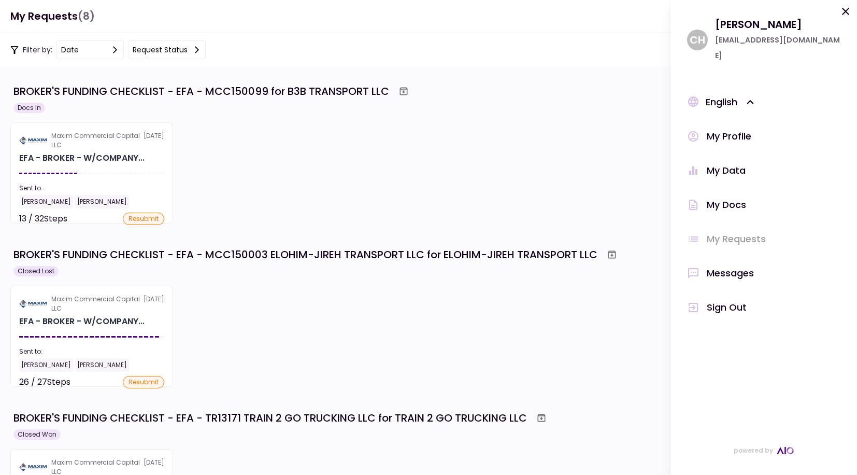
click at [738, 197] on div "My Docs" at bounding box center [726, 205] width 39 height 16
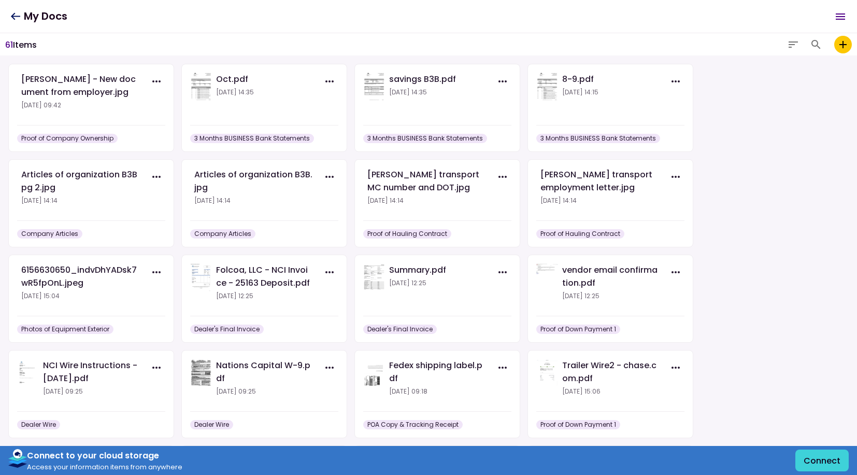
click at [80, 79] on div "[PERSON_NAME] - New document from employer.jpg" at bounding box center [80, 86] width 118 height 26
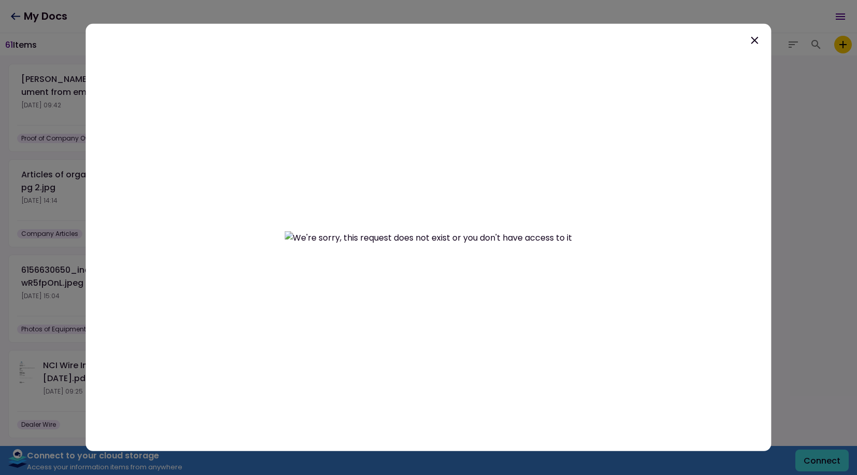
click at [750, 45] on icon at bounding box center [755, 40] width 12 height 12
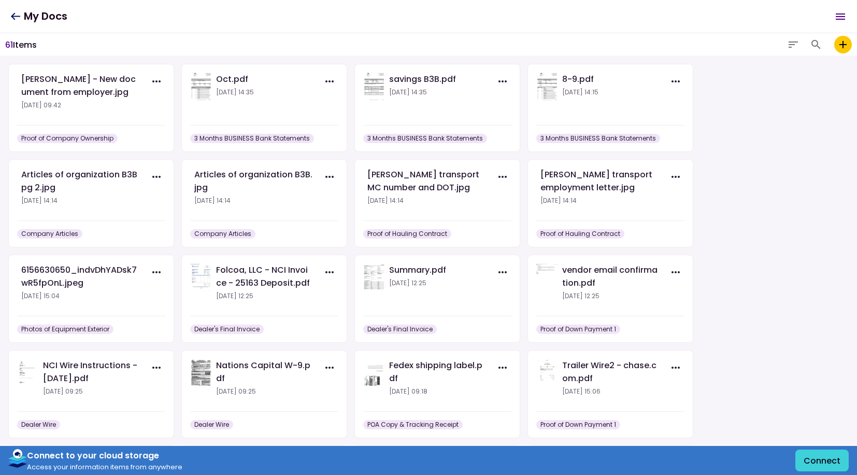
click at [26, 15] on h1 "My Docs" at bounding box center [38, 16] width 57 height 21
click at [19, 20] on icon at bounding box center [15, 16] width 10 height 8
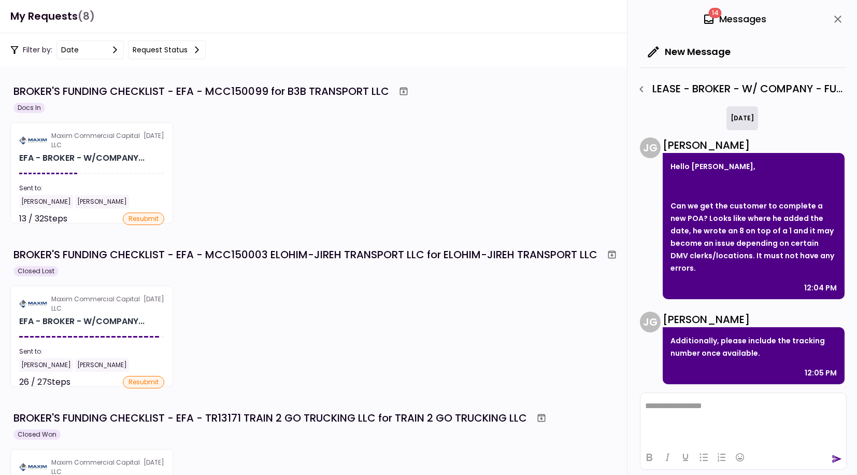
scroll to position [473, 0]
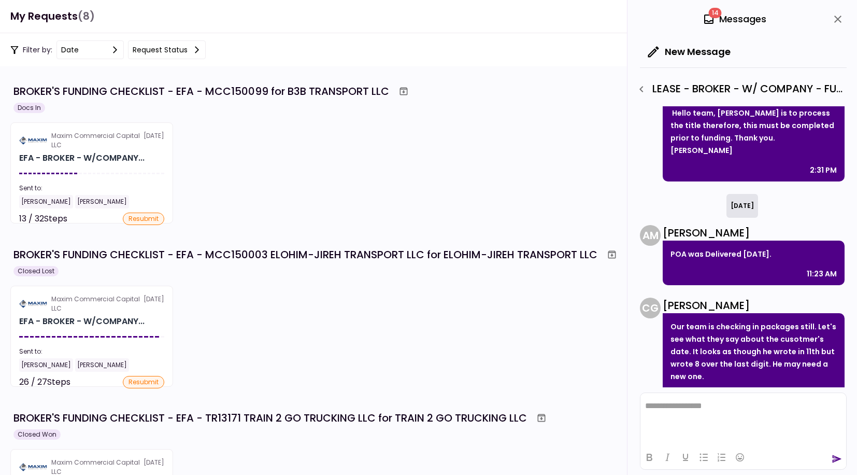
click at [33, 16] on h1 "My Requests (8)" at bounding box center [52, 16] width 85 height 21
click at [35, 13] on h1 "My Requests (8)" at bounding box center [52, 16] width 85 height 21
click at [839, 19] on icon "close" at bounding box center [838, 19] width 7 height 7
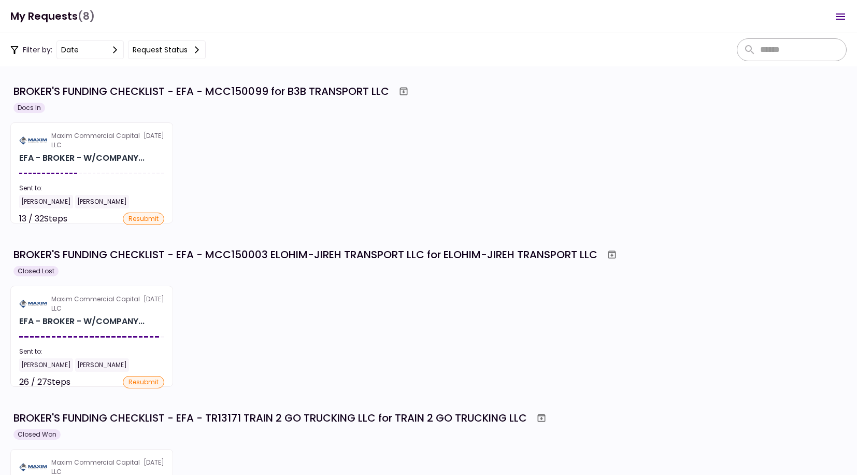
click at [391, 255] on div "BROKER'S FUNDING CHECKLIST - EFA - MCC150003 ELOHIM-JIREH TRANSPORT LLC for ELO…" at bounding box center [305, 255] width 584 height 16
click at [167, 92] on div "BROKER'S FUNDING CHECKLIST - EFA - MCC150099 for B3B TRANSPORT LLC" at bounding box center [201, 91] width 376 height 16
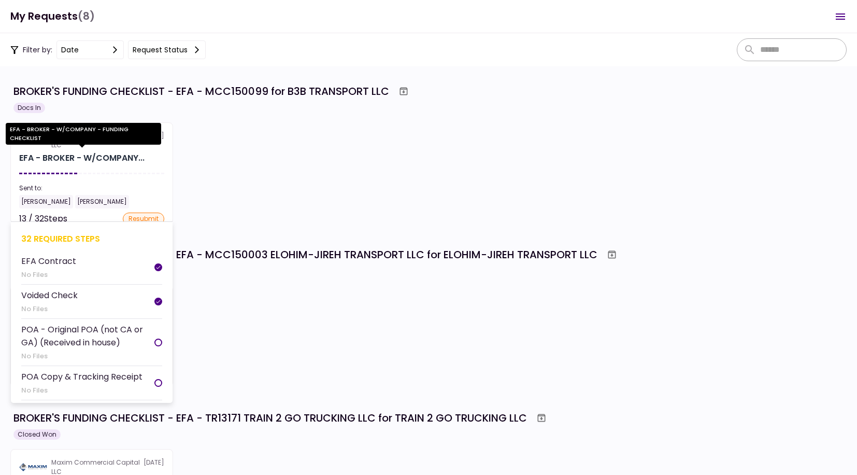
click at [107, 137] on div "EFA - BROKER - W/COMPANY - FUNDING CHECKLIST" at bounding box center [84, 134] width 156 height 22
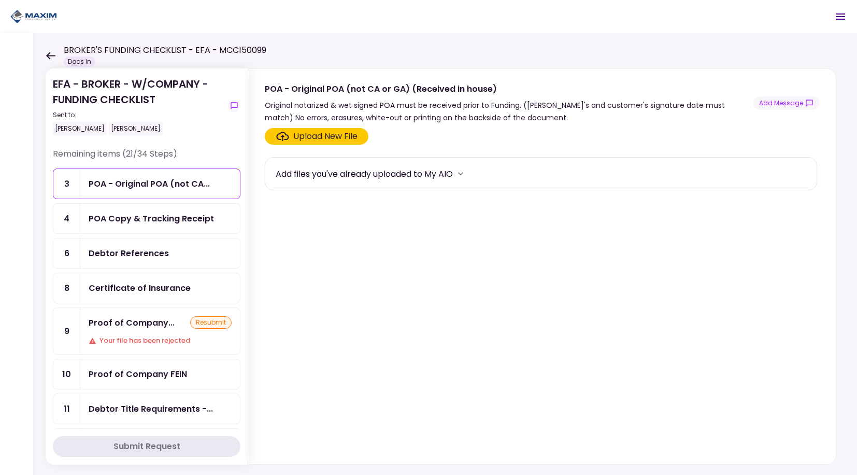
click at [165, 220] on div "POA Copy & Tracking Receipt" at bounding box center [151, 218] width 125 height 13
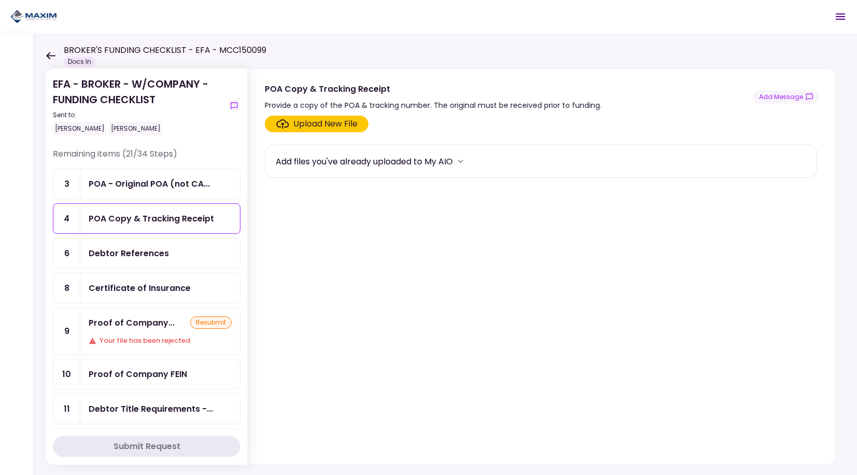
click at [151, 248] on div "Debtor References" at bounding box center [129, 253] width 80 height 13
click at [149, 240] on div "Debtor References" at bounding box center [160, 253] width 160 height 30
click at [49, 58] on icon at bounding box center [50, 55] width 9 height 7
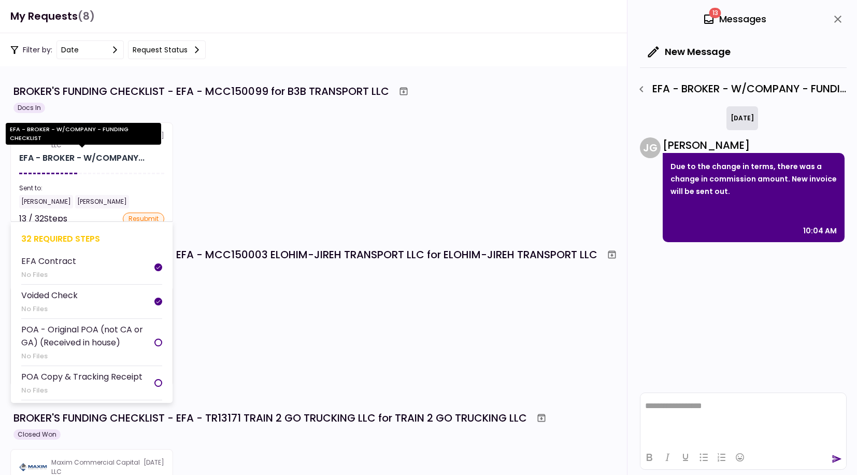
click at [112, 163] on div "EFA - BROKER - W/COMPANY..." at bounding box center [81, 158] width 125 height 12
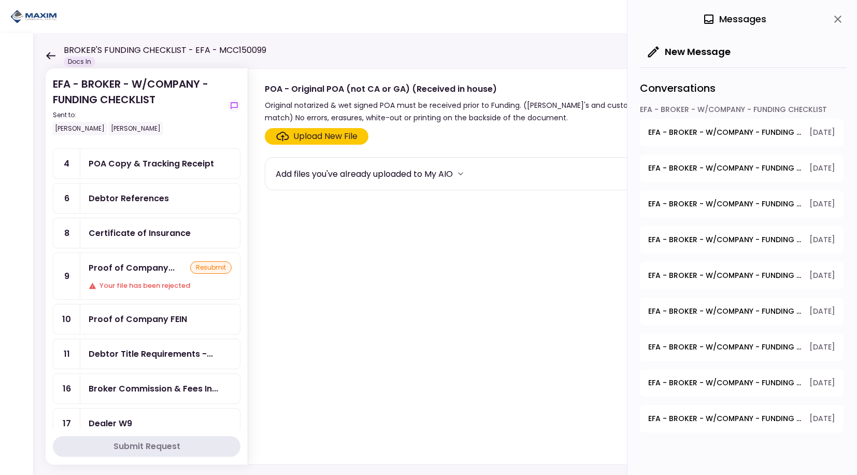
scroll to position [104, 0]
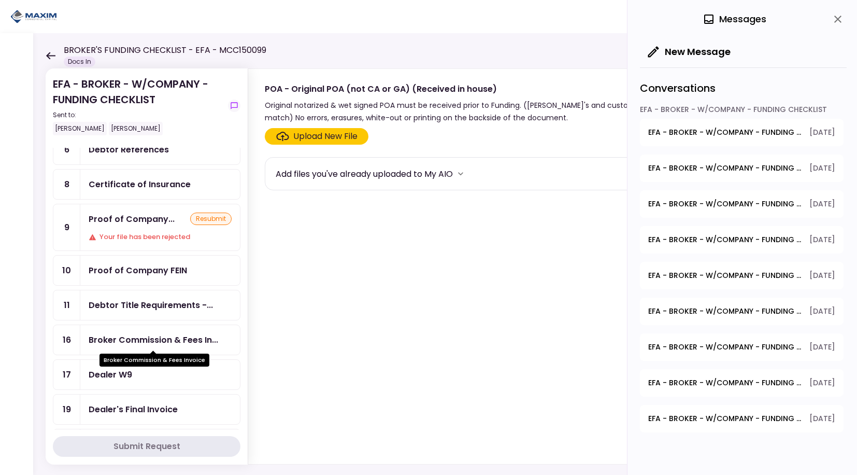
click at [176, 334] on div "Broker Commission & Fees In..." at bounding box center [154, 339] width 130 height 13
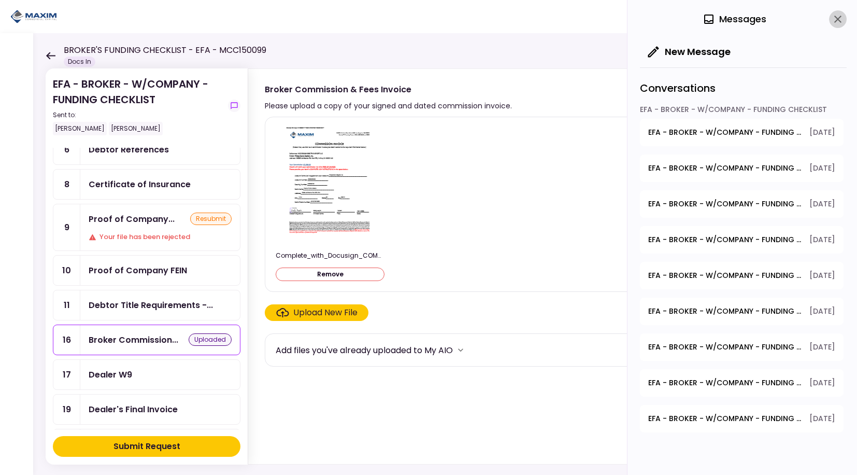
drag, startPoint x: 841, startPoint y: 21, endPoint x: 483, endPoint y: 245, distance: 422.2
click at [839, 21] on icon "close" at bounding box center [838, 19] width 12 height 12
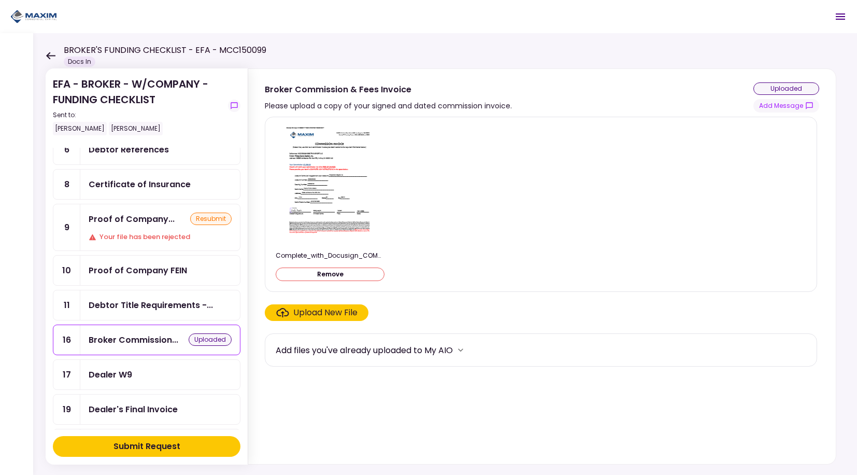
click at [172, 447] on div "Submit Request" at bounding box center [147, 446] width 67 height 12
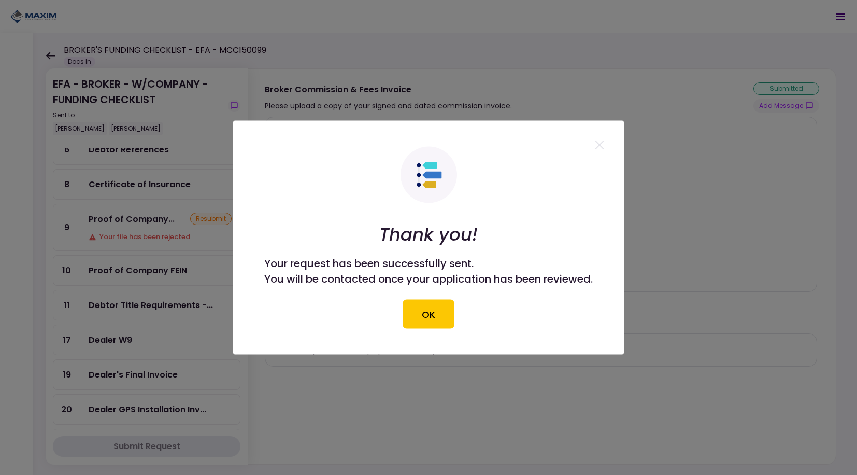
click at [437, 315] on button "OK" at bounding box center [429, 314] width 52 height 29
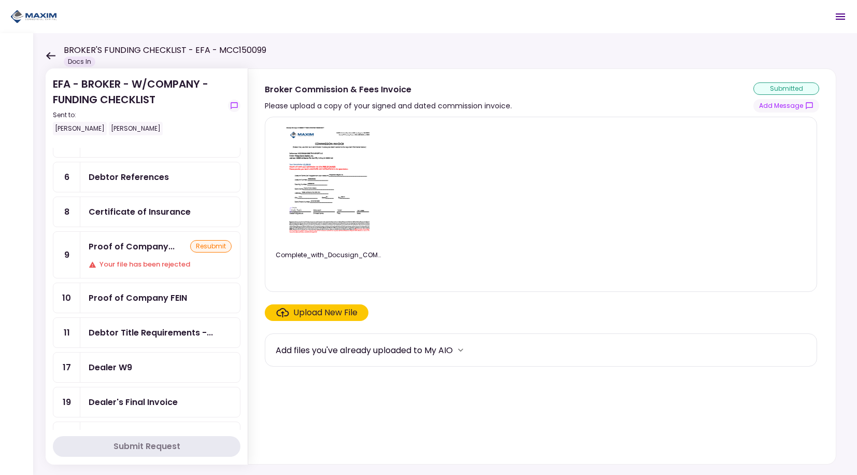
scroll to position [52, 0]
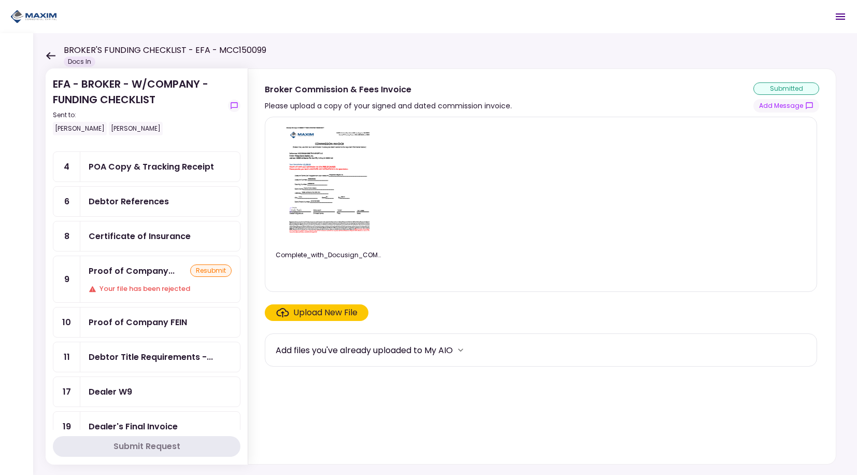
click at [160, 282] on div "Proof of Company... resubmit Your file has been rejected" at bounding box center [160, 279] width 160 height 46
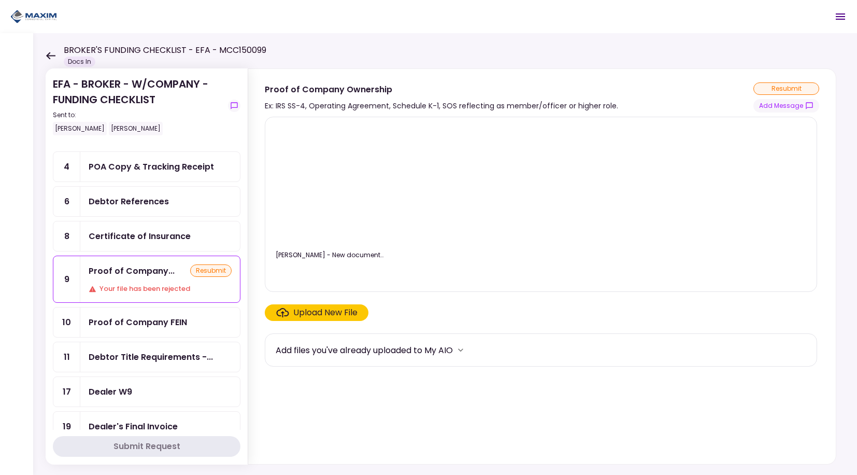
click at [341, 318] on div "Upload New File" at bounding box center [325, 312] width 64 height 12
click at [0, 0] on input "Upload New File" at bounding box center [0, 0] width 0 height 0
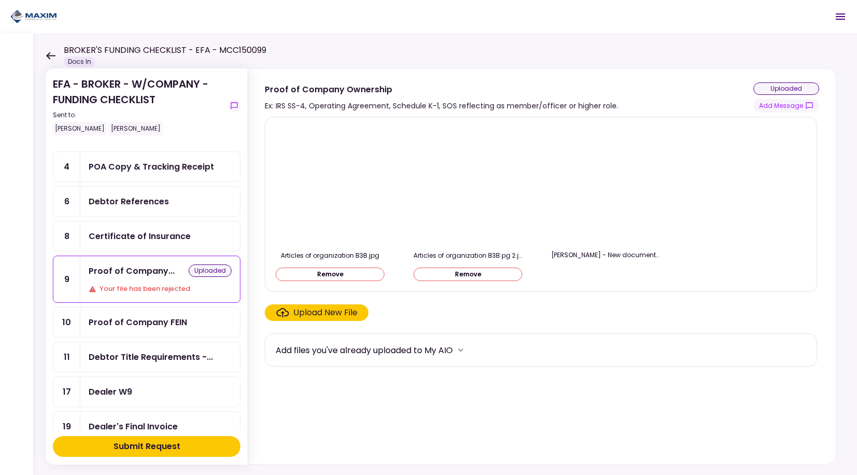
click at [191, 451] on button "Submit Request" at bounding box center [147, 446] width 188 height 21
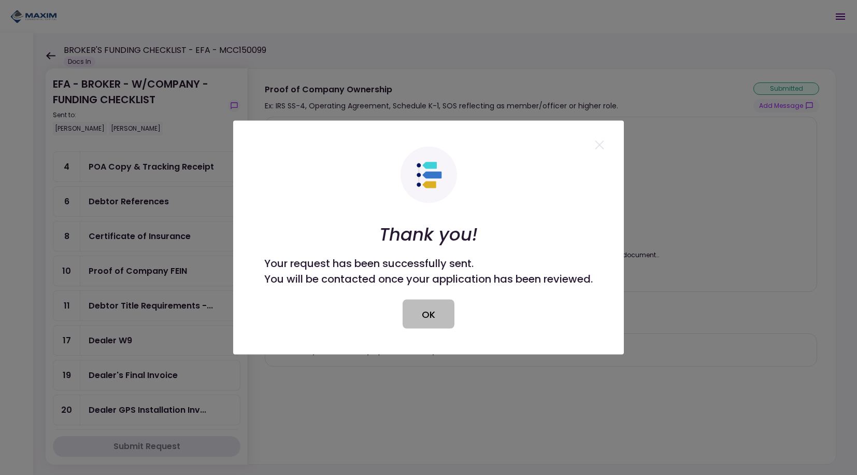
click at [439, 314] on button "OK" at bounding box center [429, 314] width 52 height 29
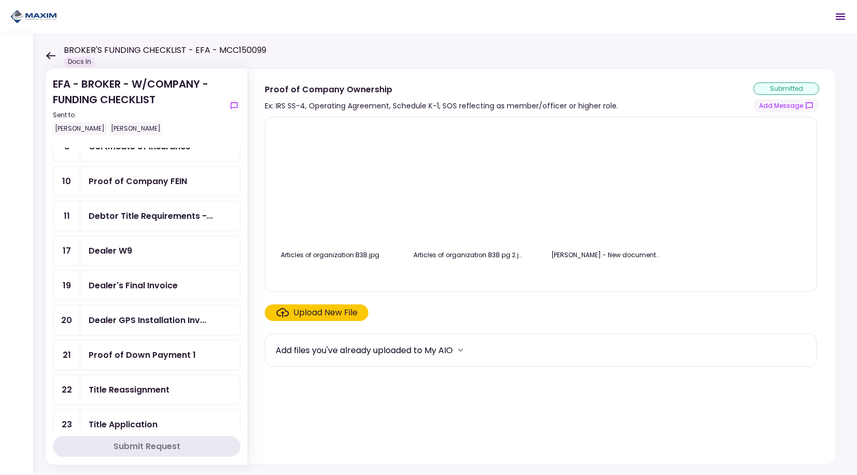
scroll to position [156, 0]
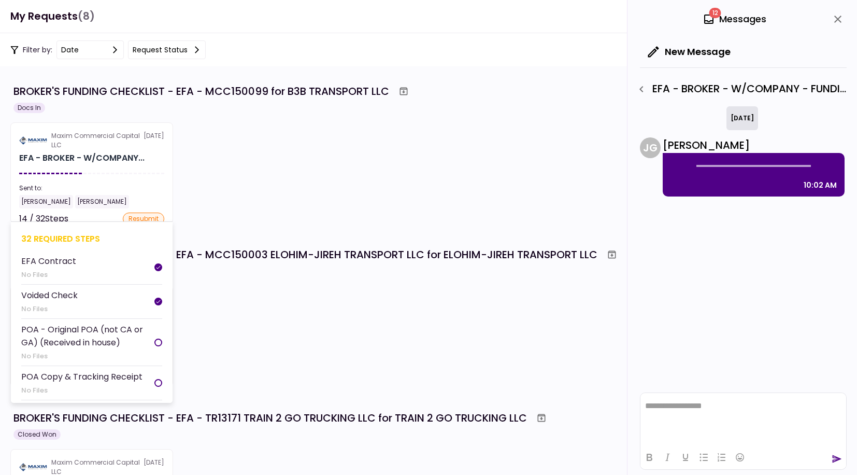
click at [135, 180] on section "Maxim Commercial Capital LLC 14 Oct EFA - BROKER - W/COMPANY... Sent to: Mayana…" at bounding box center [91, 172] width 163 height 101
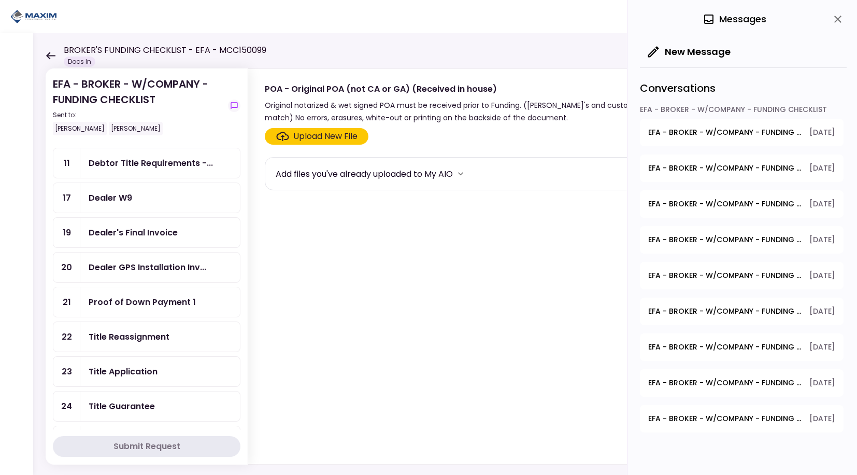
scroll to position [207, 0]
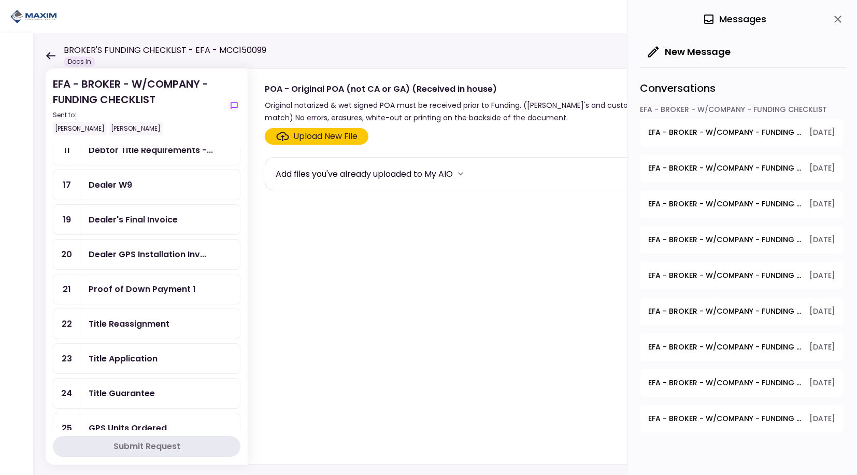
click at [159, 291] on div "Proof of Down Payment 1" at bounding box center [142, 289] width 107 height 13
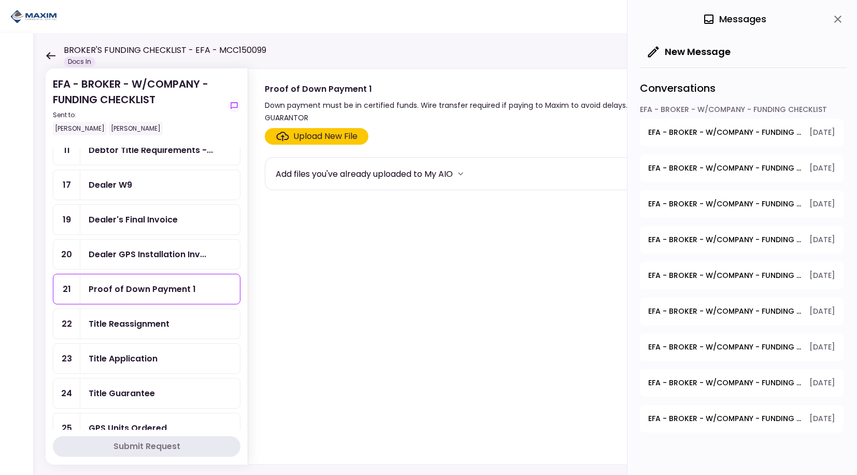
click at [842, 17] on icon "close" at bounding box center [838, 19] width 12 height 12
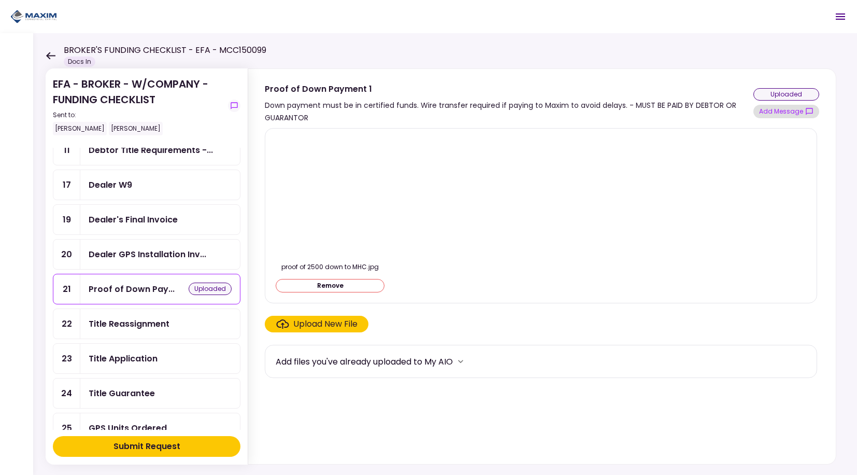
click at [775, 107] on button "Add Message" at bounding box center [787, 111] width 66 height 13
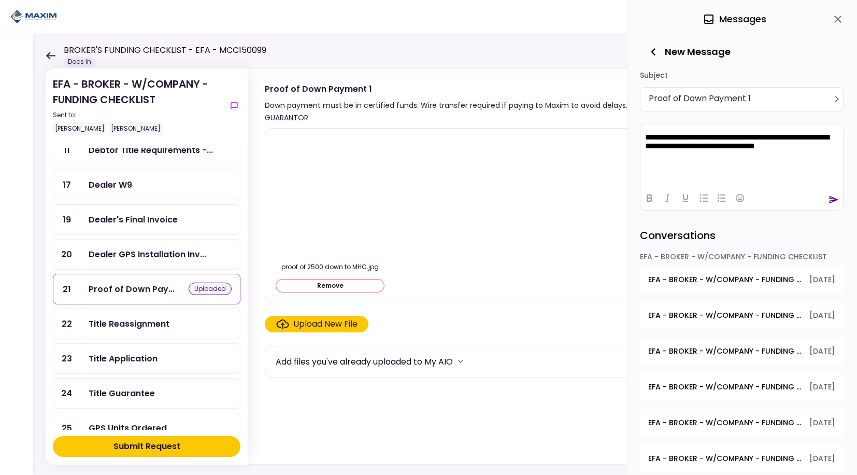
click at [833, 198] on icon "send" at bounding box center [834, 199] width 9 height 8
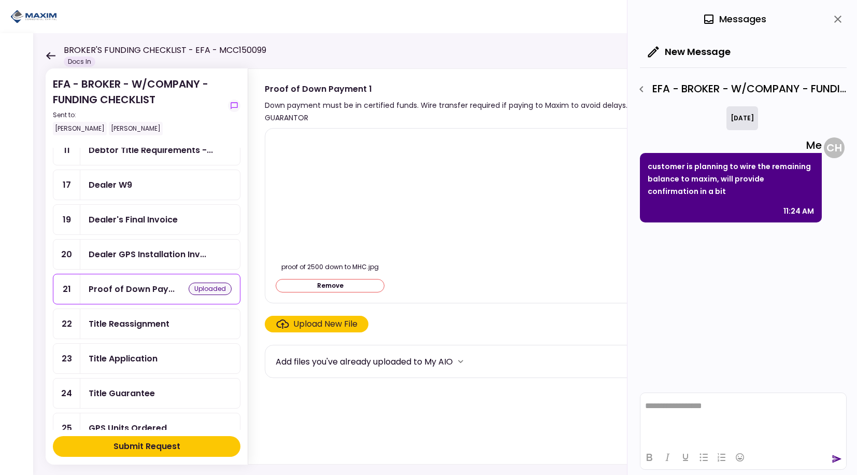
click at [174, 445] on div "Submit Request" at bounding box center [147, 446] width 67 height 12
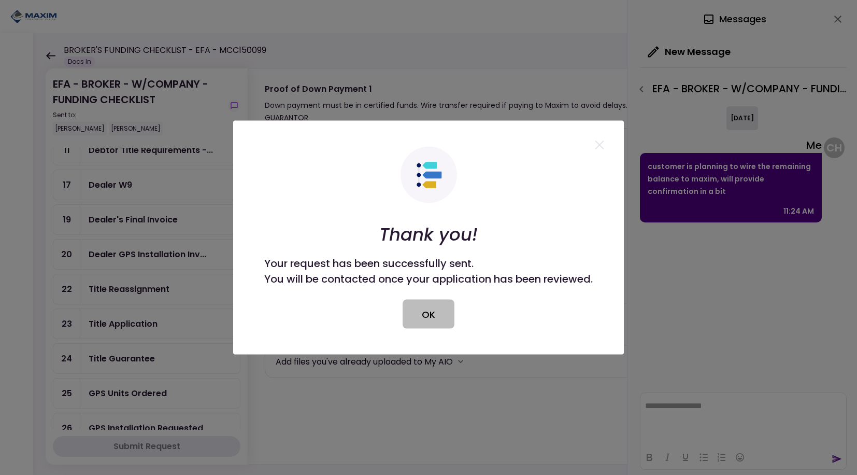
click at [417, 311] on button "OK" at bounding box center [429, 314] width 52 height 29
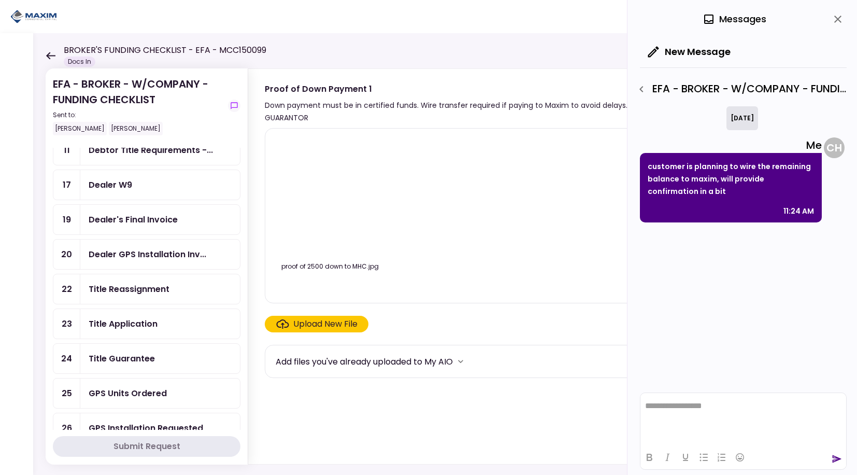
click at [146, 191] on div "Dealer W9" at bounding box center [160, 185] width 160 height 30
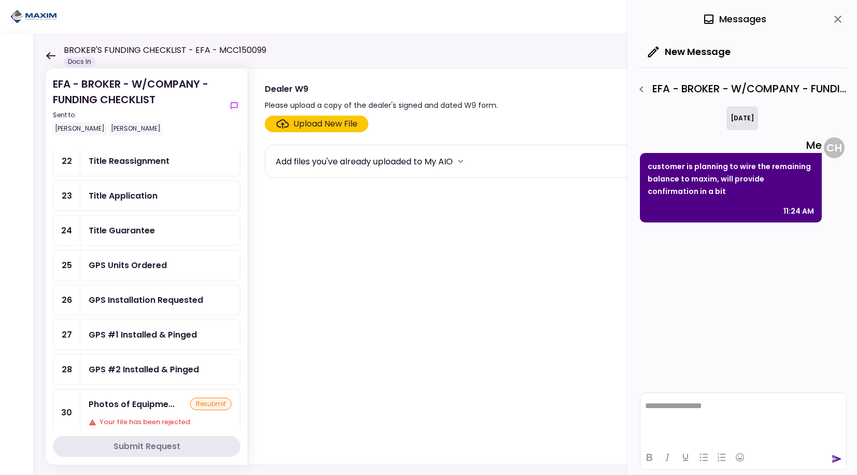
scroll to position [415, 0]
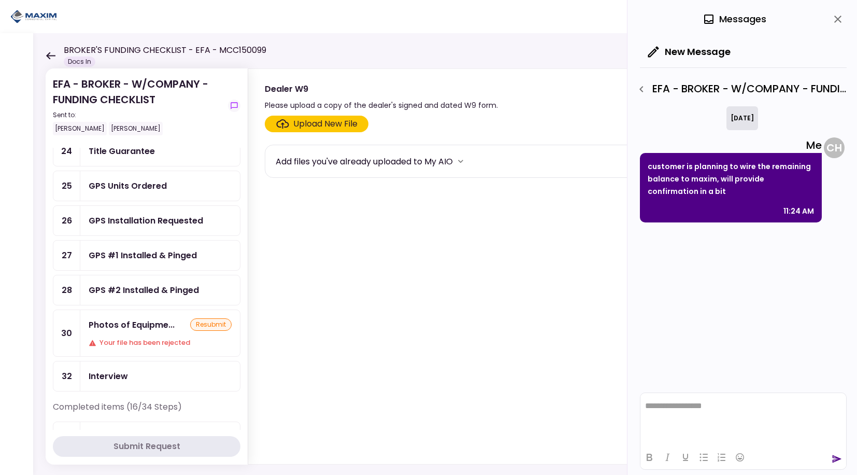
click at [144, 256] on div "GPS #1 Installed & Pinged" at bounding box center [143, 255] width 108 height 13
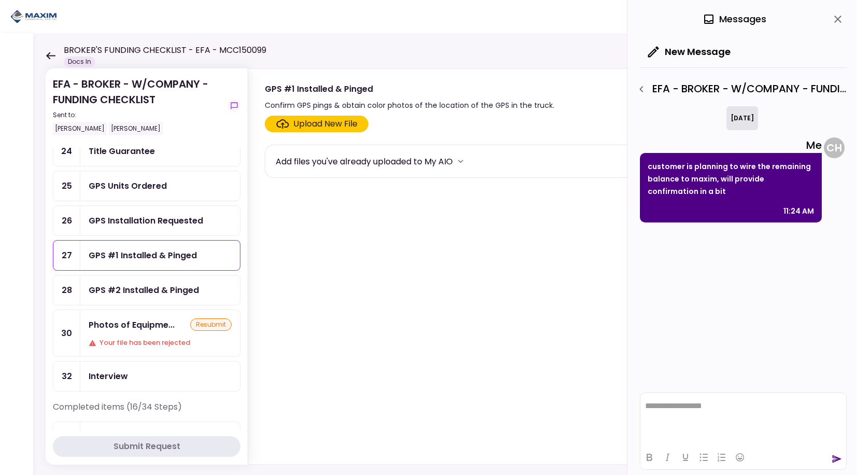
click at [126, 192] on div "GPS Units Ordered" at bounding box center [160, 186] width 160 height 30
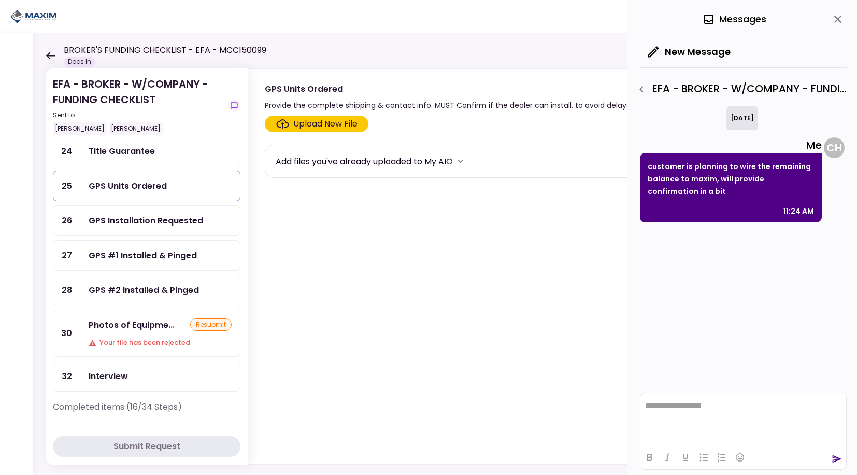
click at [133, 218] on div "GPS Installation Requested" at bounding box center [146, 220] width 115 height 13
click at [843, 23] on icon "close" at bounding box center [838, 19] width 12 height 12
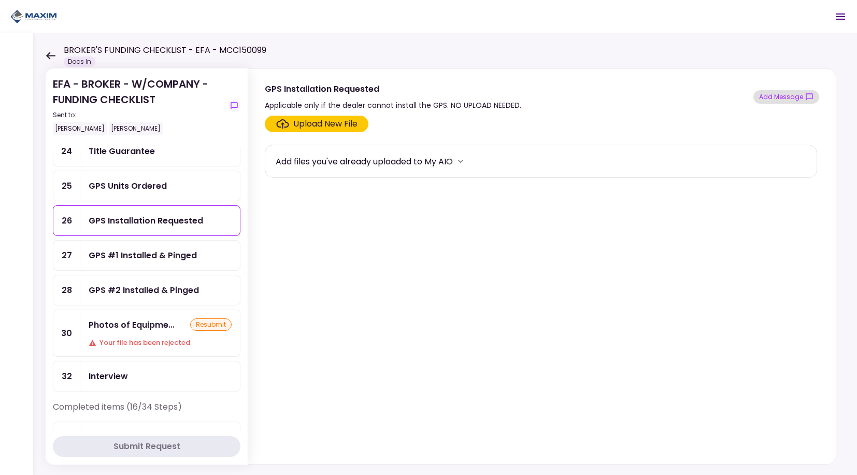
click at [787, 95] on button "Add Message" at bounding box center [787, 96] width 66 height 13
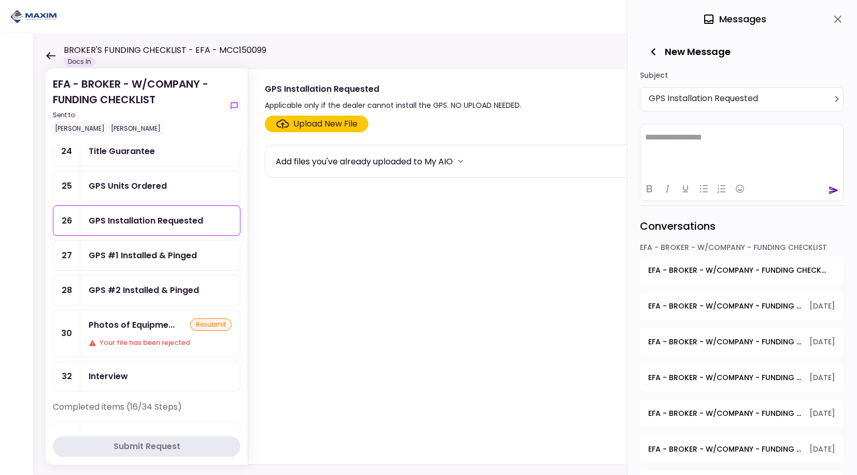
click at [678, 150] on html "**********" at bounding box center [742, 137] width 203 height 26
drag, startPoint x: 35, startPoint y: 28, endPoint x: 544, endPoint y: 227, distance: 546.6
click at [544, 227] on section "Upload New File Add files you've already uploaded to My AIO" at bounding box center [542, 288] width 555 height 344
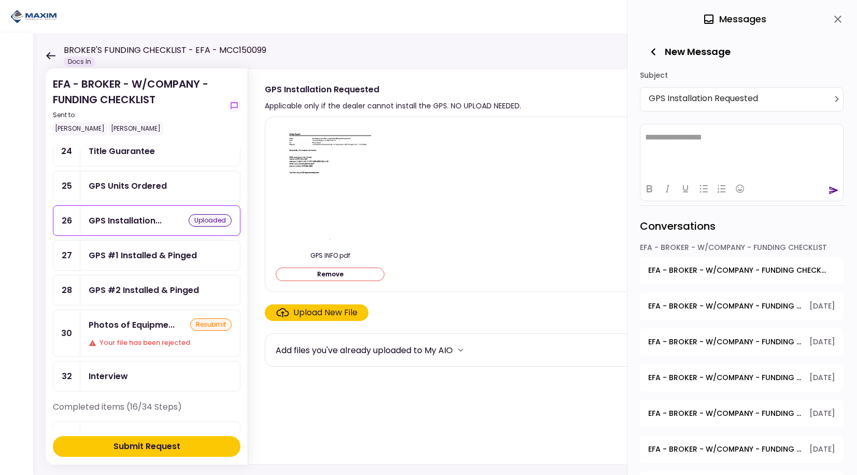
click at [202, 446] on button "Submit Request" at bounding box center [147, 446] width 188 height 21
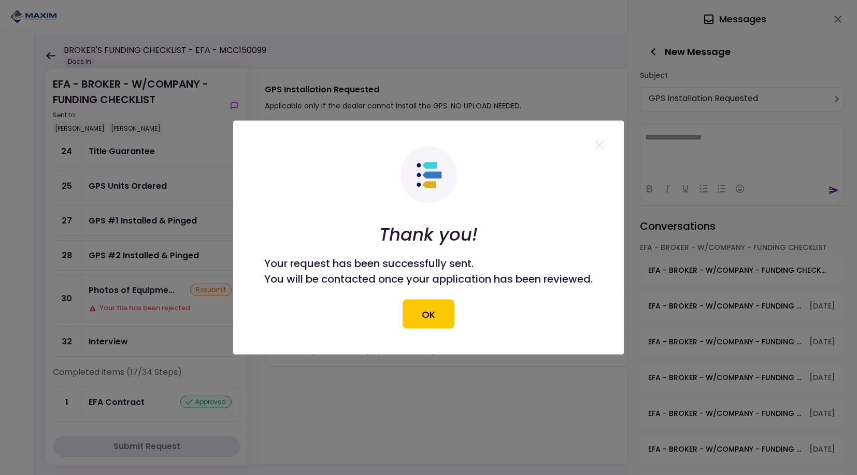
drag, startPoint x: 421, startPoint y: 321, endPoint x: 598, endPoint y: 220, distance: 204.1
click at [425, 319] on button "OK" at bounding box center [429, 314] width 52 height 29
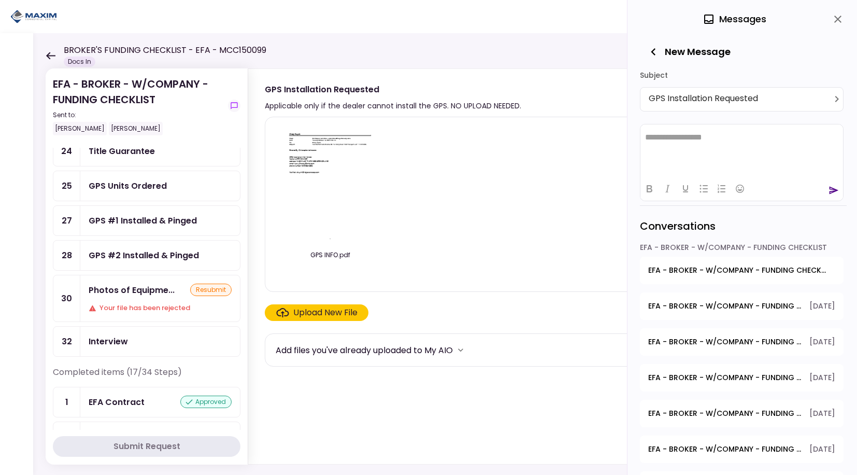
click at [837, 17] on icon "close" at bounding box center [838, 19] width 12 height 12
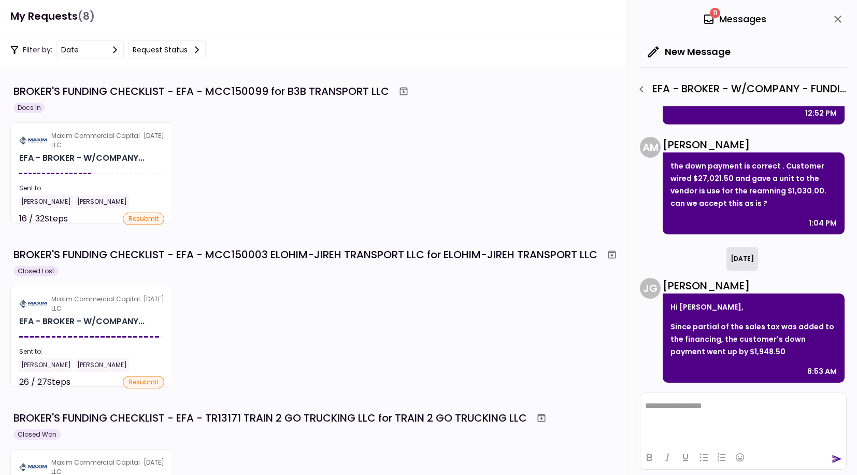
click at [844, 22] on icon "close" at bounding box center [838, 19] width 12 height 12
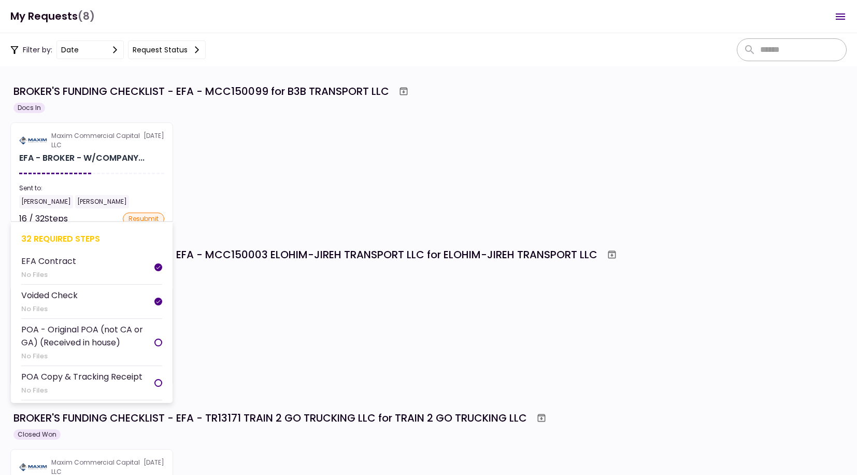
click at [82, 141] on div "Maxim Commercial Capital LLC" at bounding box center [97, 140] width 92 height 19
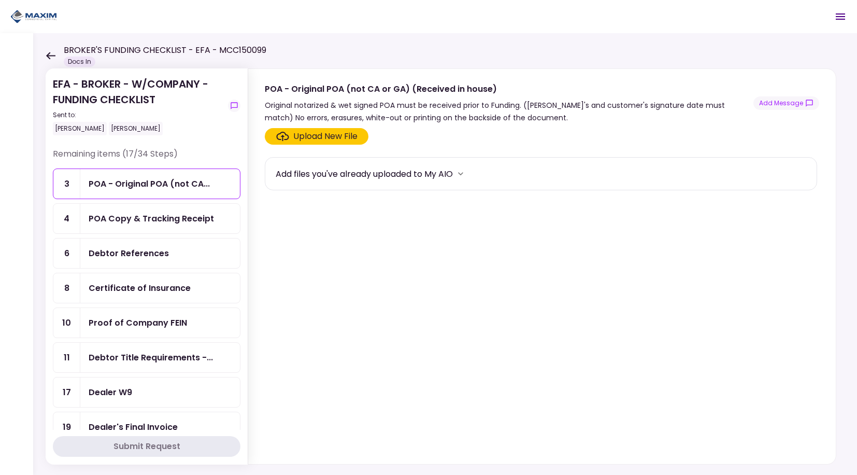
click at [839, 18] on icon "Open menu" at bounding box center [841, 16] width 12 height 12
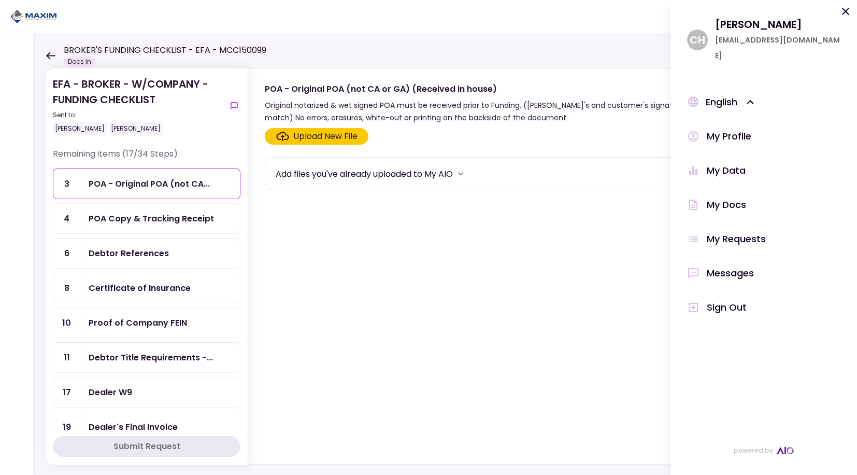
click at [720, 265] on div "Messages" at bounding box center [730, 273] width 47 height 16
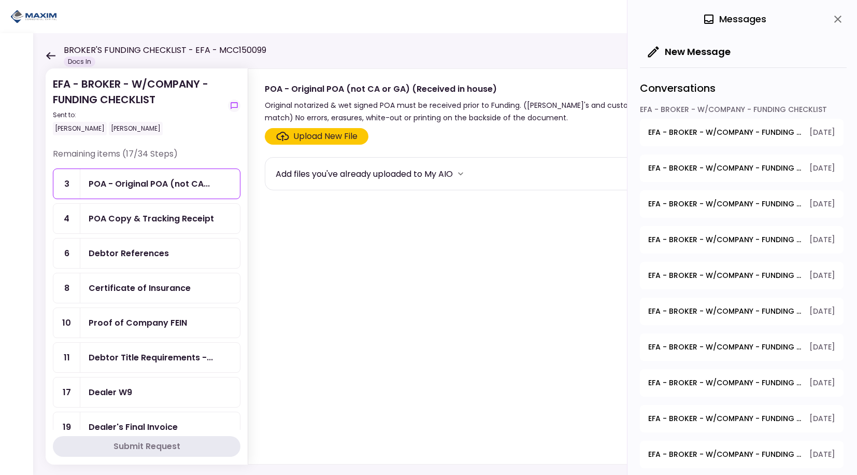
click at [696, 139] on button "EFA - BROKER - W/COMPANY - FUNDING CHECKLIST - Proof of Down Payment 1 14.10.20…" at bounding box center [742, 132] width 204 height 27
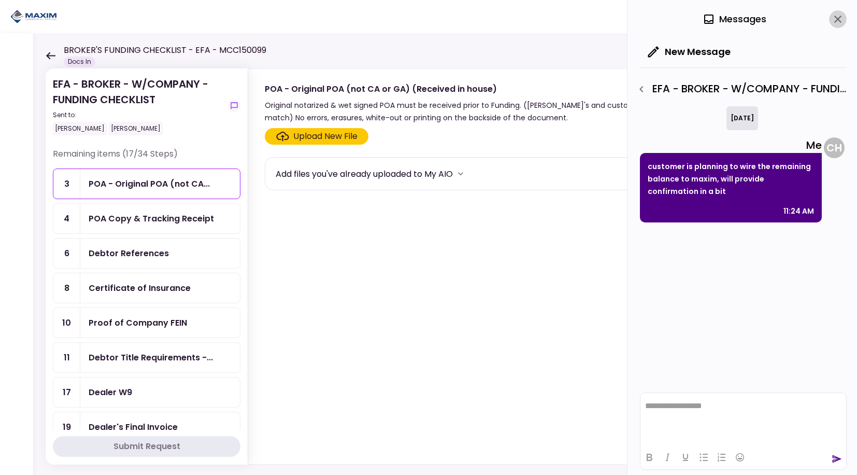
click at [842, 23] on icon "close" at bounding box center [838, 19] width 12 height 12
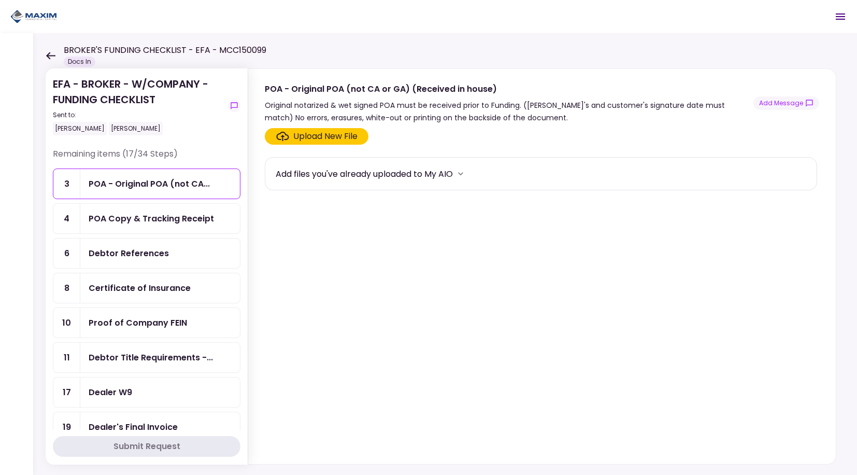
click at [52, 58] on icon at bounding box center [51, 56] width 10 height 8
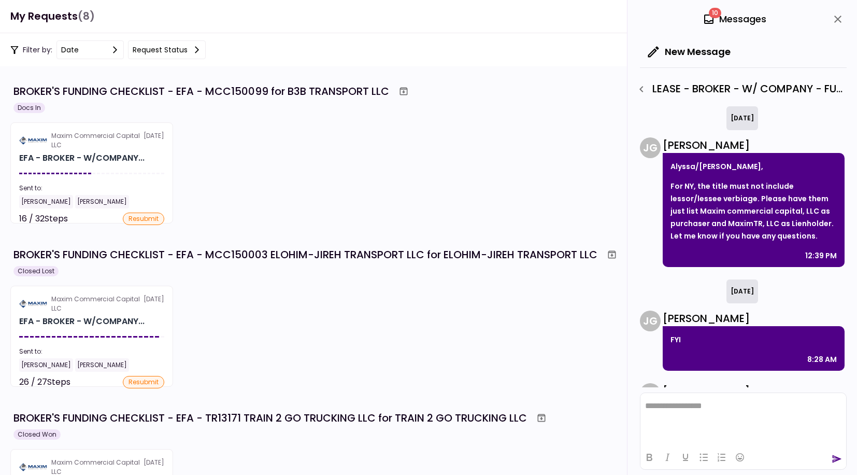
scroll to position [634, 0]
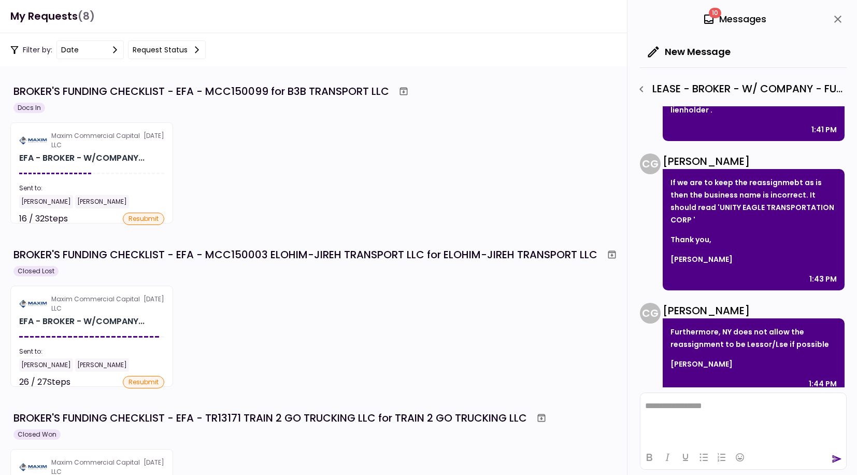
click at [837, 15] on icon "close" at bounding box center [838, 19] width 12 height 12
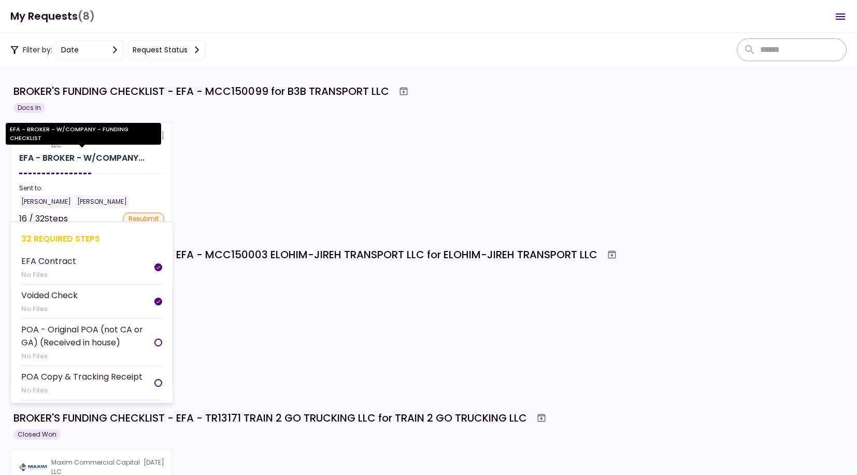
click at [99, 156] on div "EFA - BROKER - W/COMPANY..." at bounding box center [81, 158] width 125 height 12
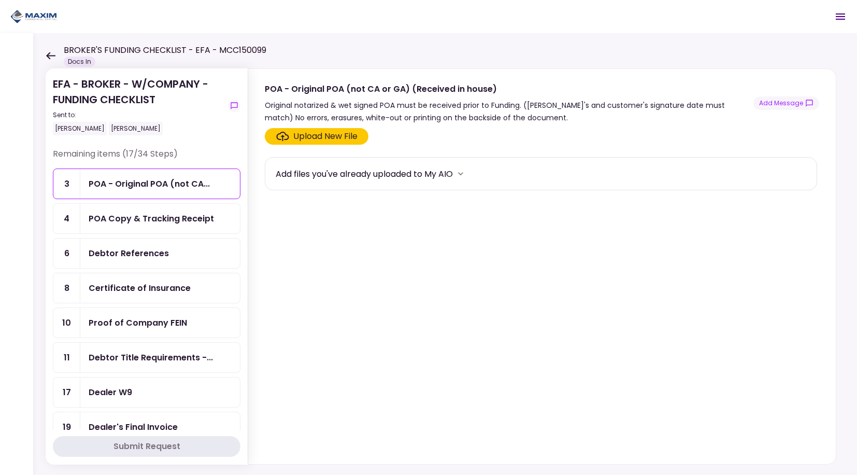
click at [46, 54] on icon at bounding box center [51, 56] width 10 height 8
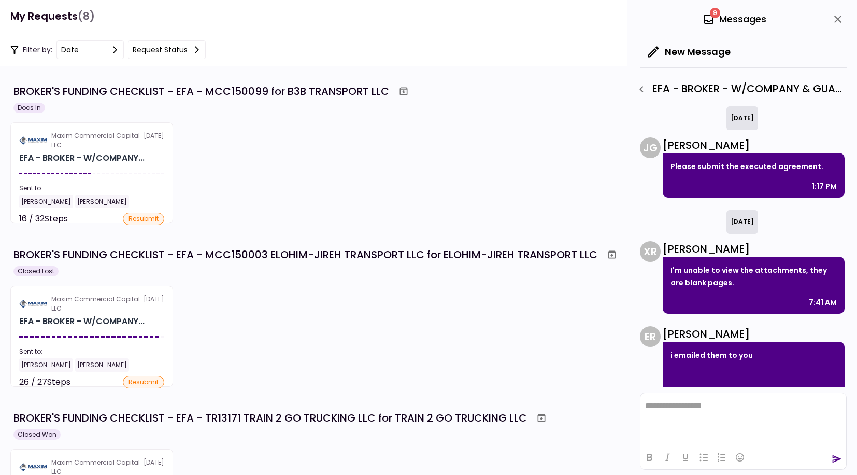
scroll to position [23, 0]
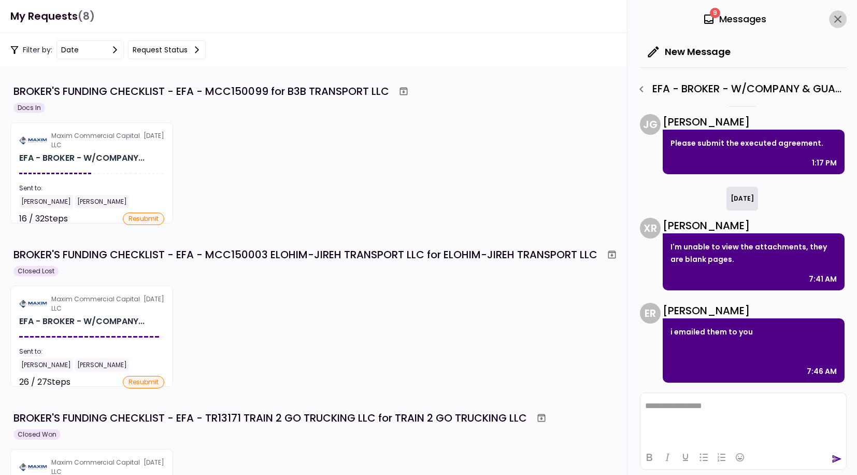
click at [837, 21] on icon "close" at bounding box center [838, 19] width 7 height 7
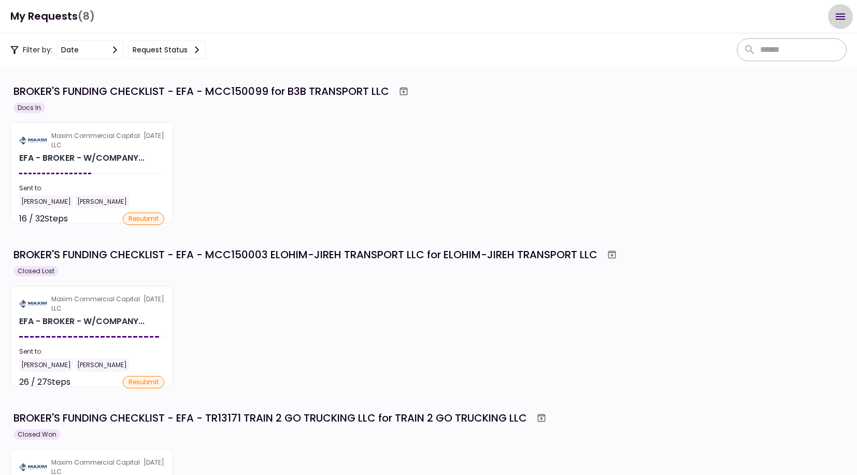
click at [839, 10] on icon "Open menu" at bounding box center [841, 16] width 12 height 12
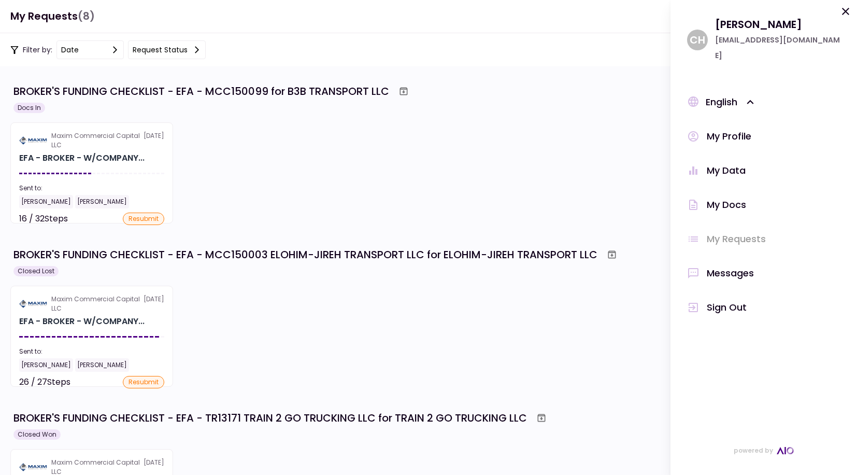
click at [738, 265] on div "Messages" at bounding box center [730, 273] width 47 height 16
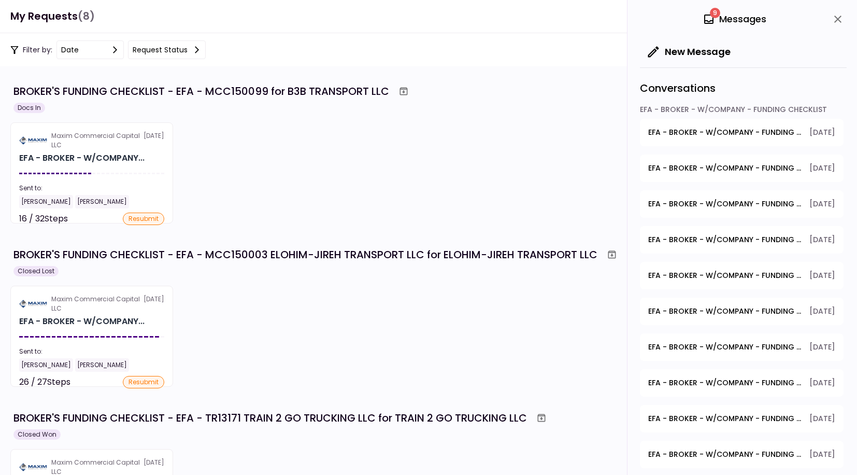
click at [843, 18] on icon "close" at bounding box center [838, 19] width 12 height 12
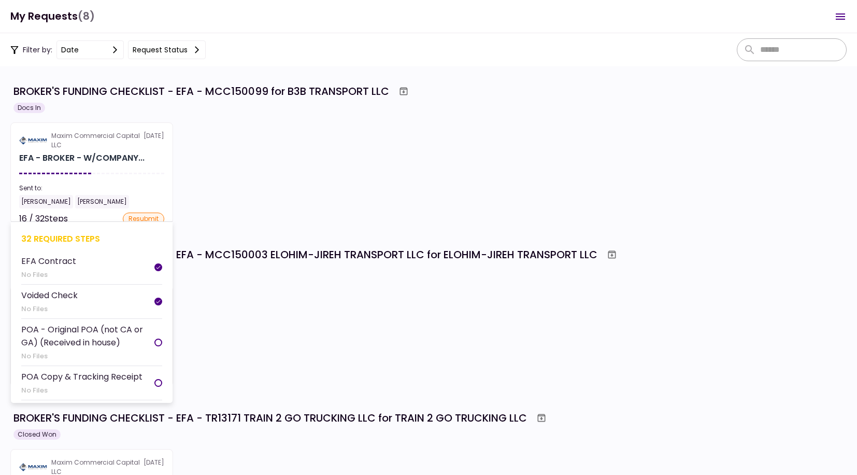
click at [107, 140] on div "Maxim Commercial Capital LLC" at bounding box center [97, 140] width 92 height 19
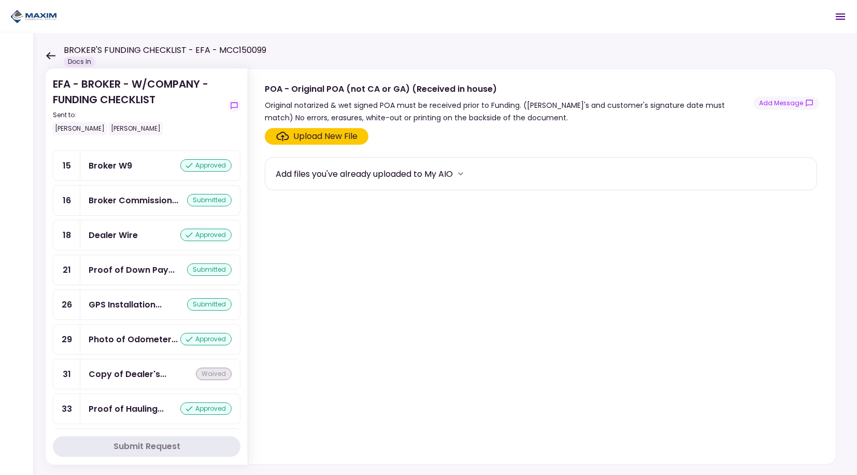
scroll to position [967, 0]
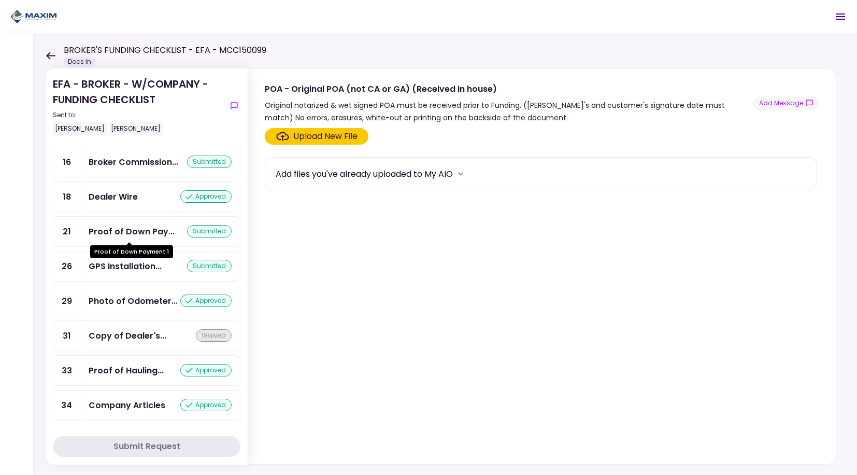
click at [116, 238] on div "Proof of Down Payment 1" at bounding box center [131, 248] width 83 height 20
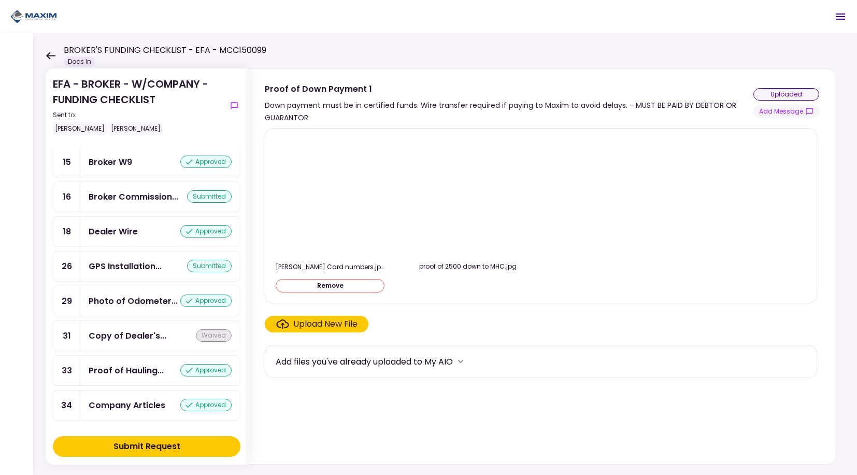
click at [180, 447] on button "Submit Request" at bounding box center [147, 446] width 188 height 21
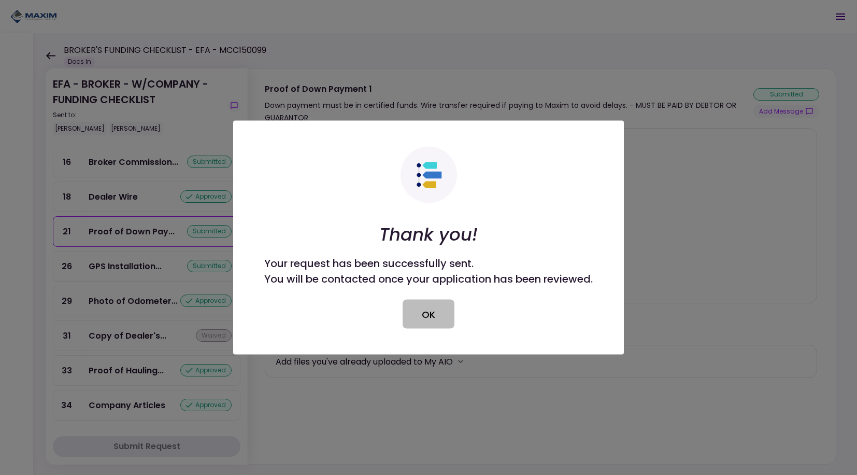
click at [431, 322] on button "OK" at bounding box center [429, 314] width 52 height 29
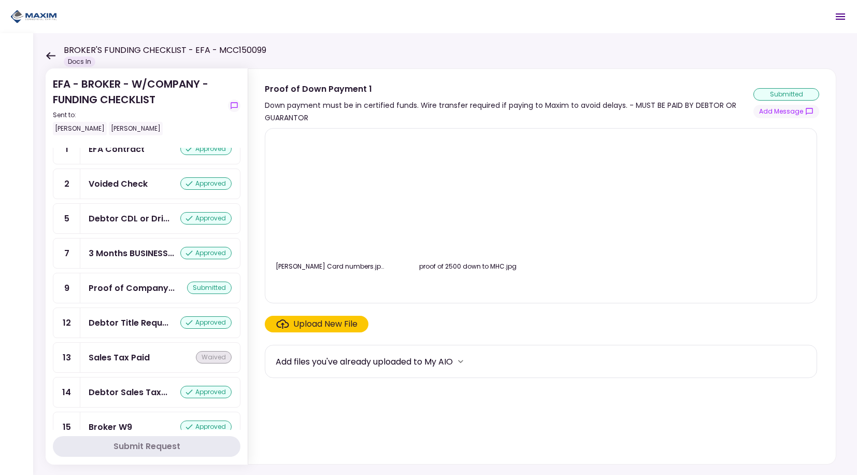
scroll to position [553, 0]
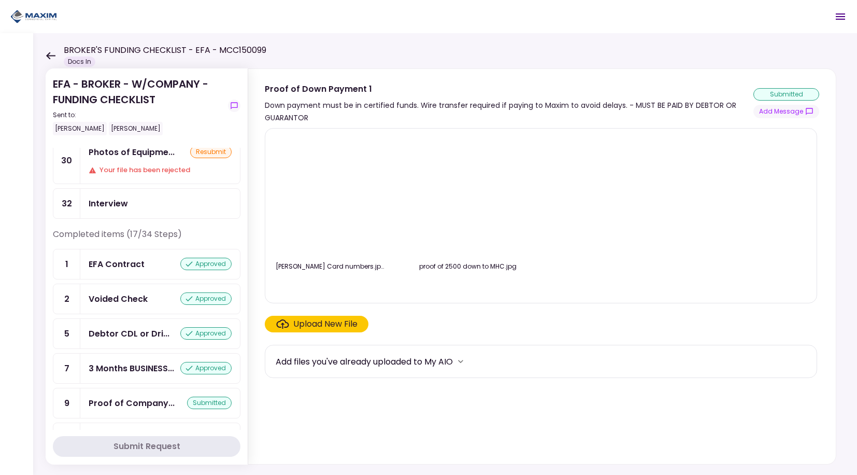
drag, startPoint x: 44, startPoint y: 60, endPoint x: 83, endPoint y: 42, distance: 42.7
click at [45, 60] on div "EFA - BROKER - W/COMPANY - FUNDING CHECKLIST Sent to: Mayana Akbari Cindy Huynh…" at bounding box center [445, 254] width 824 height 442
